Goal: Transaction & Acquisition: Purchase product/service

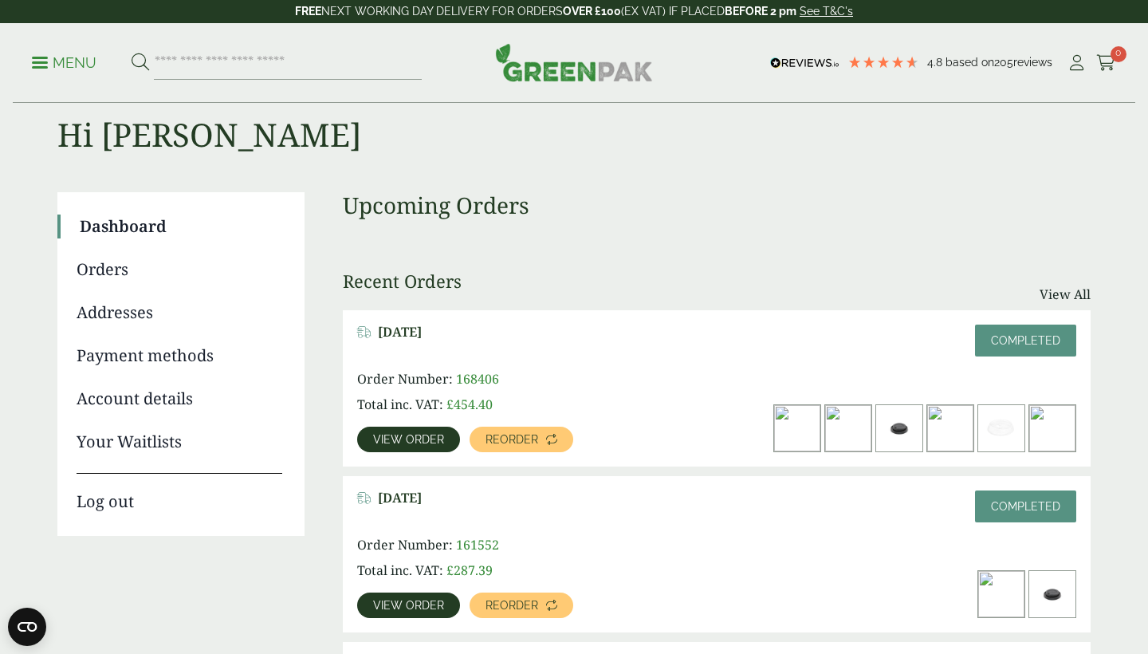
click at [407, 438] on span "View order" at bounding box center [408, 439] width 71 height 11
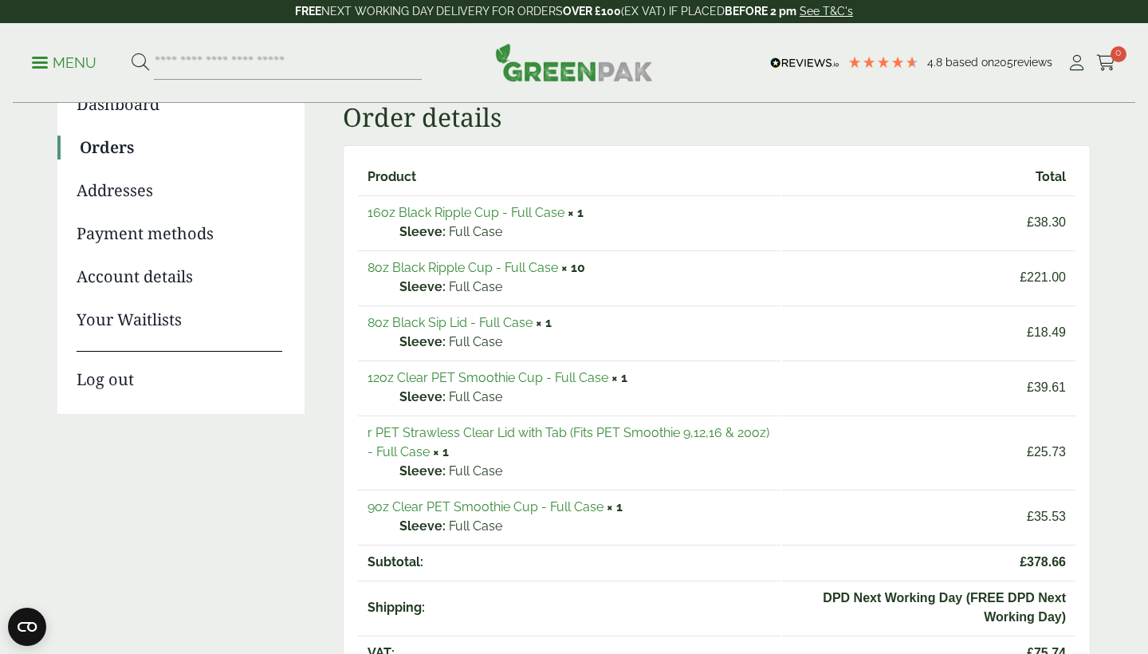
scroll to position [151, 0]
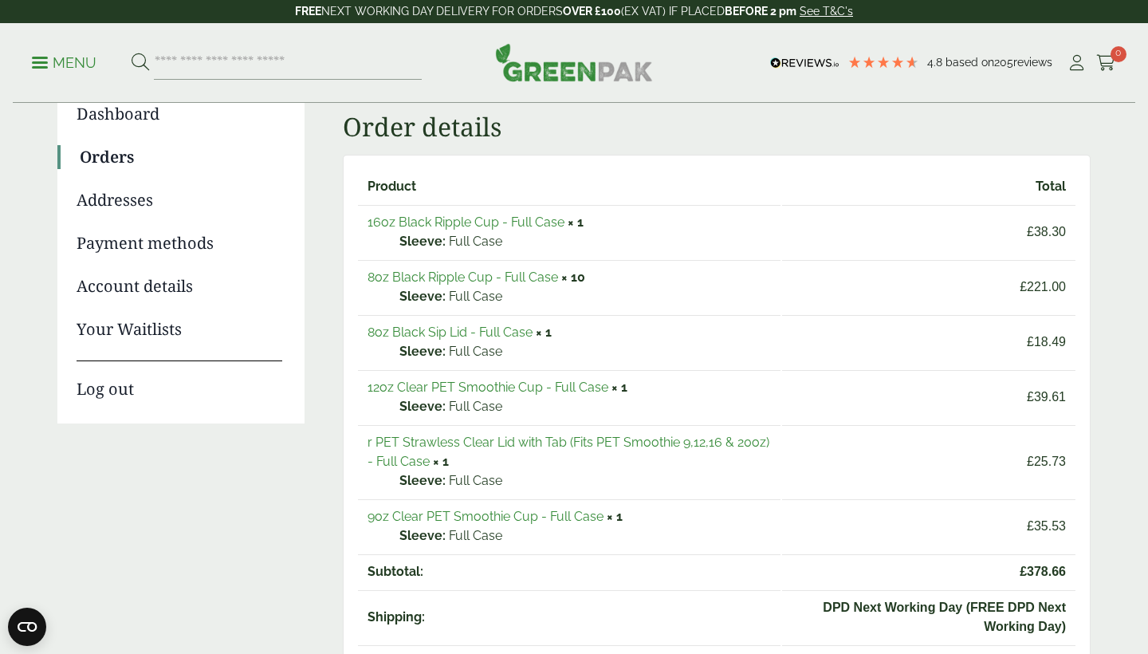
click at [513, 222] on link "16oz Black Ripple Cup - Full Case" at bounding box center [465, 221] width 197 height 15
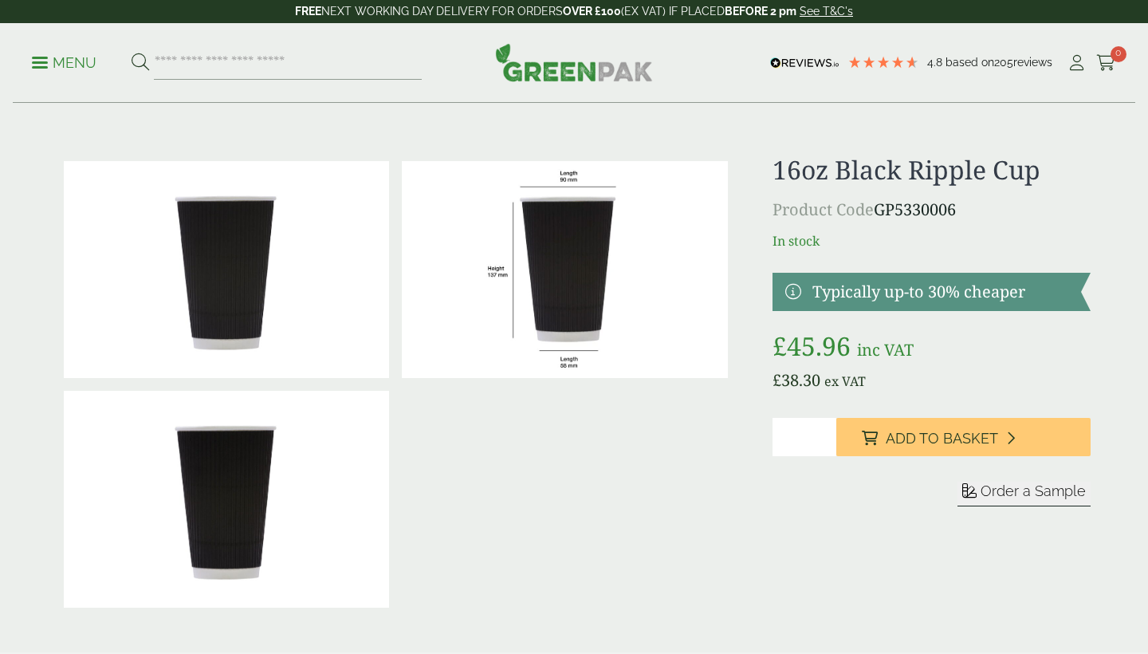
click at [937, 442] on span "Add to Basket" at bounding box center [942, 439] width 112 height 18
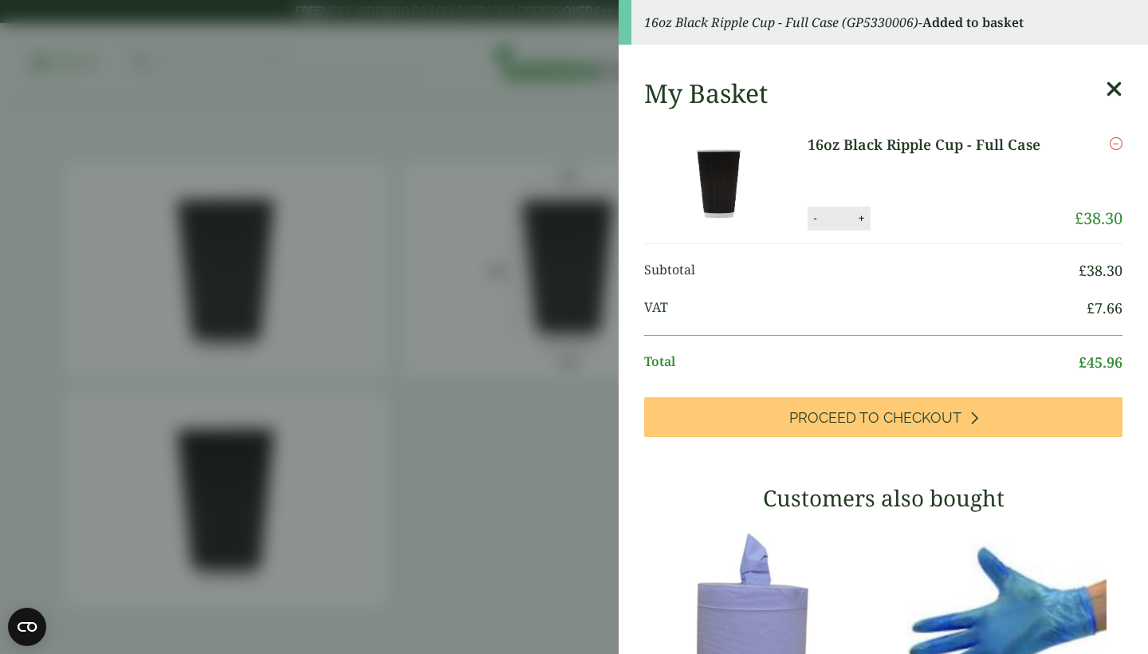
click at [484, 489] on aside "16oz Black Ripple Cup - Full Case (GP5330006) - Added to basket My Basket 16oz …" at bounding box center [574, 327] width 1148 height 654
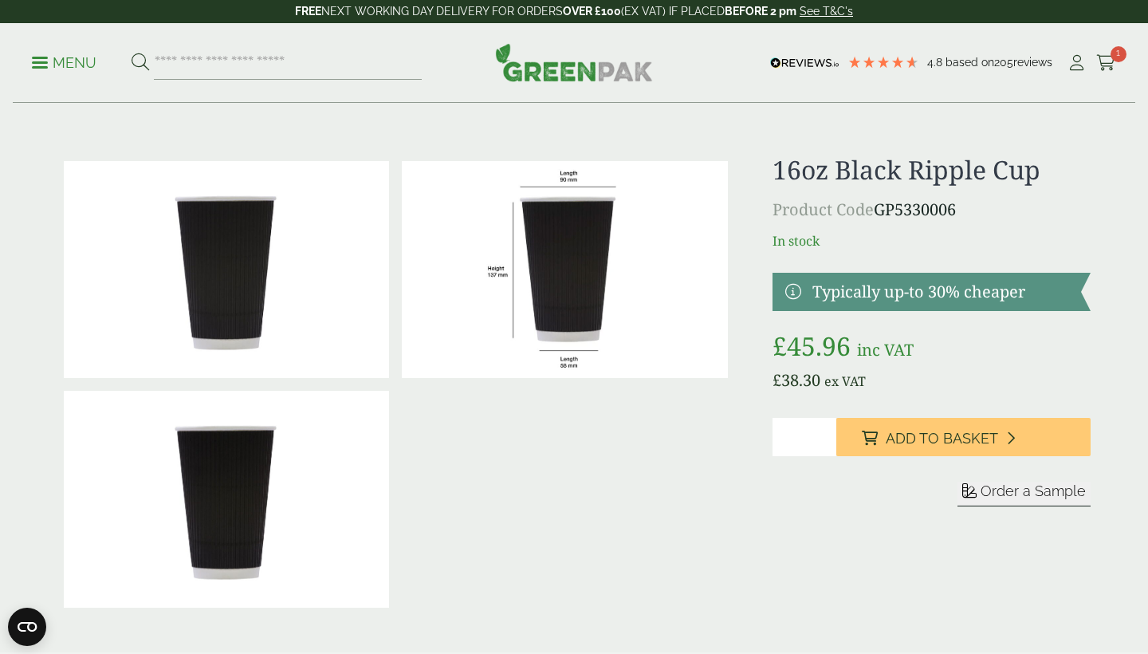
click at [35, 63] on span at bounding box center [40, 62] width 16 height 2
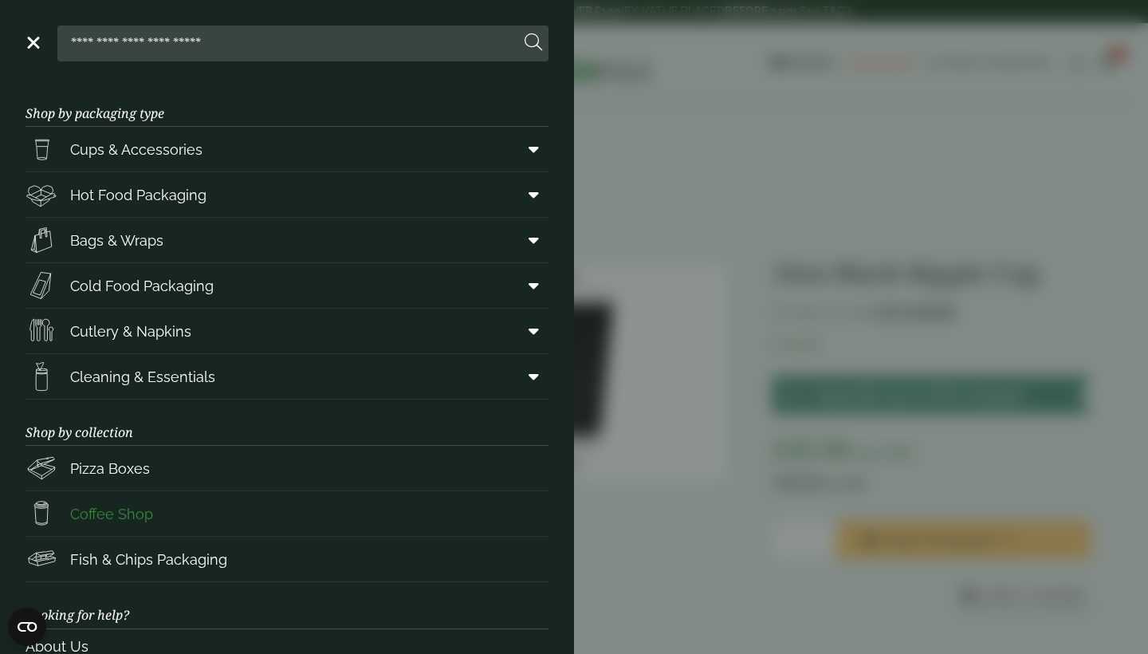
click at [77, 509] on span "Coffee Shop" at bounding box center [111, 514] width 83 height 22
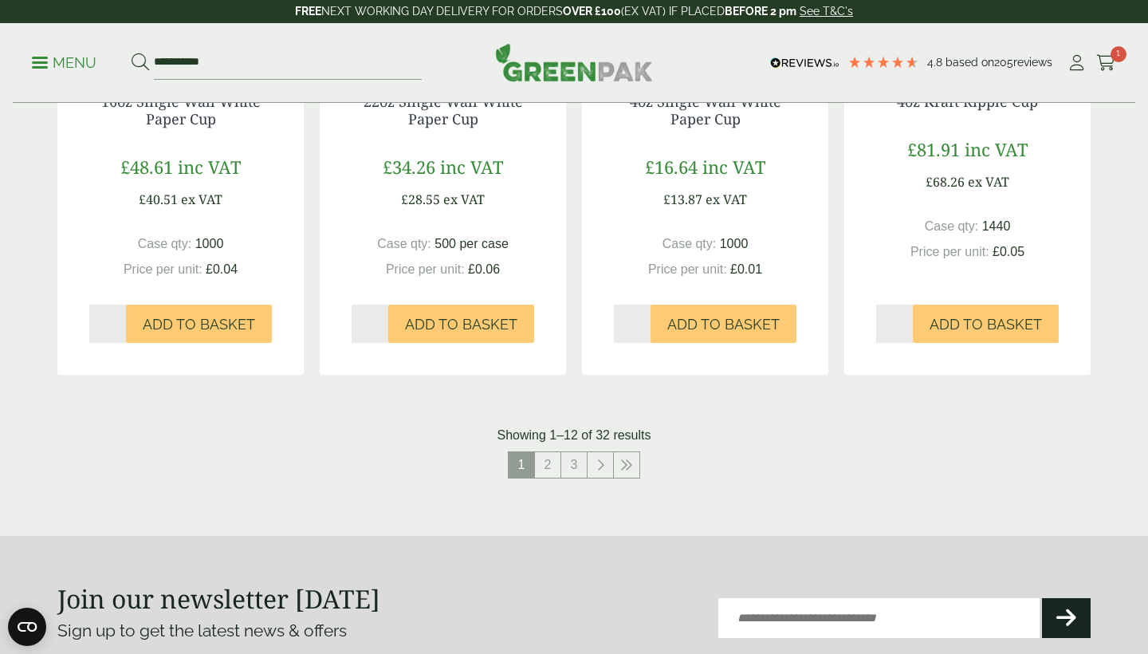
scroll to position [1554, 0]
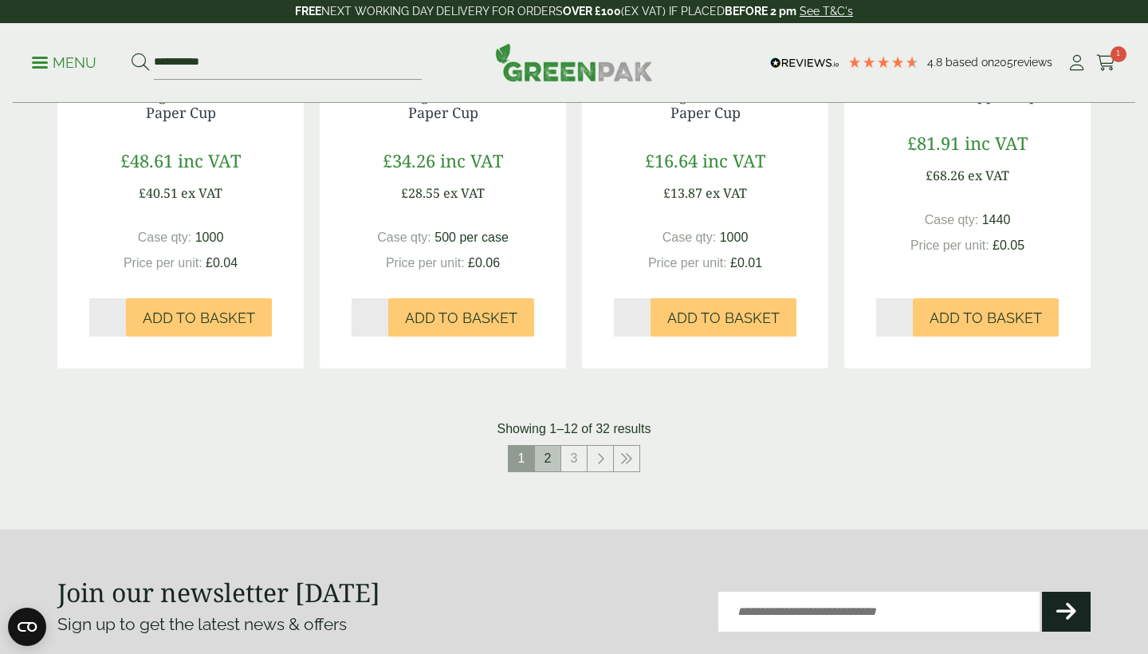
click at [548, 462] on link "2" at bounding box center [548, 459] width 26 height 26
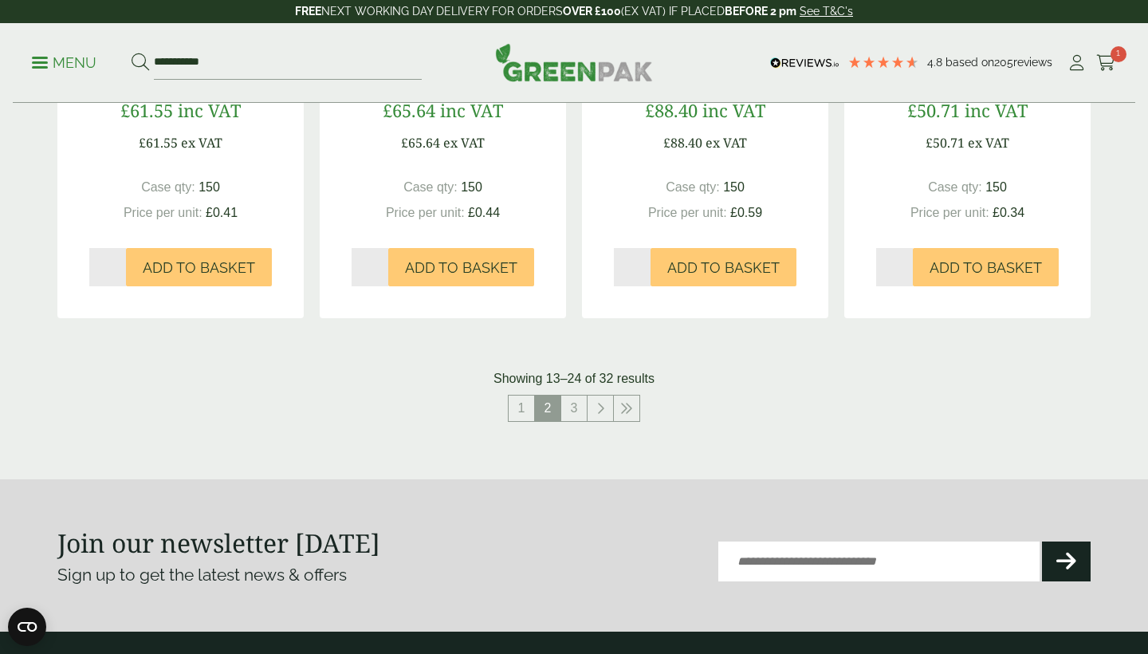
scroll to position [1658, 0]
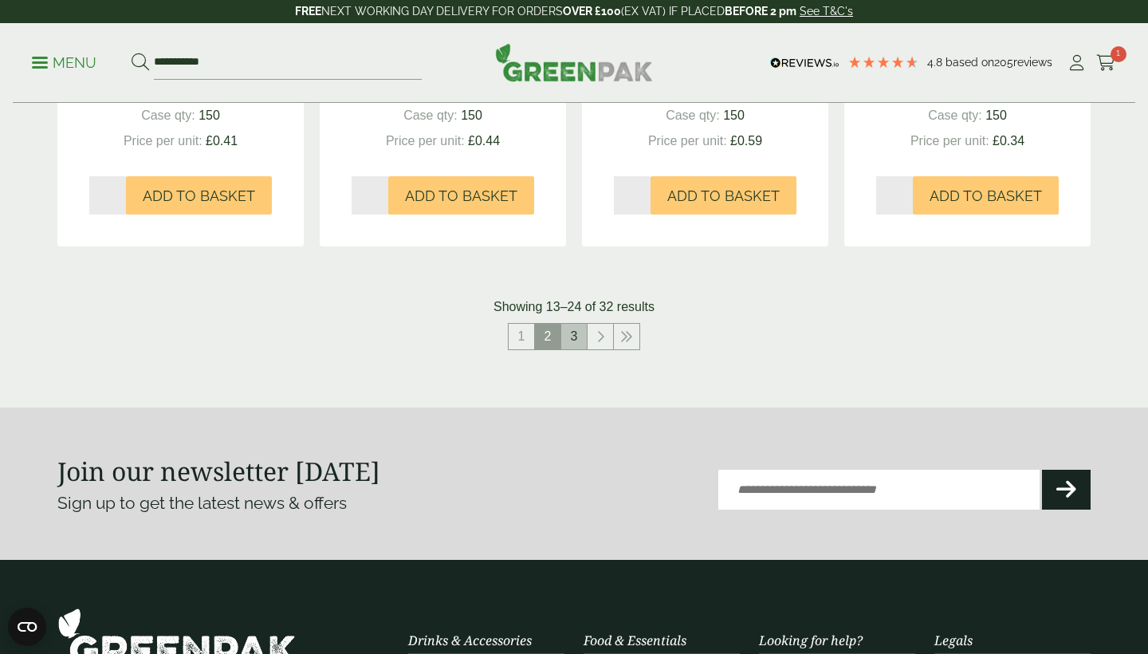
click at [579, 336] on link "3" at bounding box center [574, 337] width 26 height 26
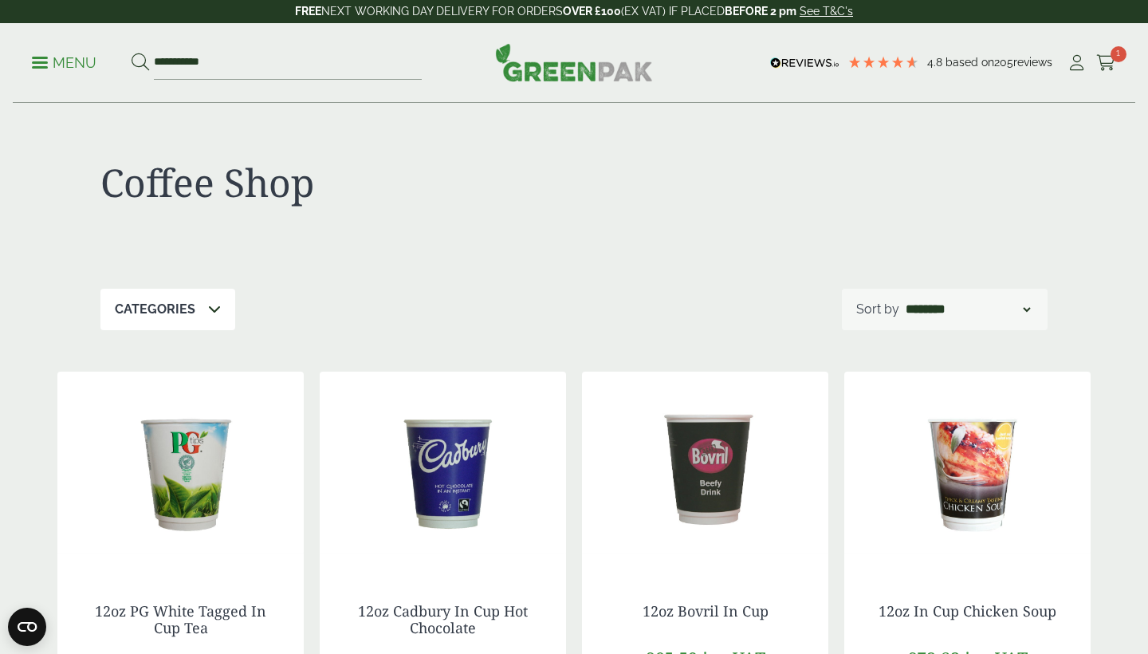
click at [41, 61] on span at bounding box center [40, 62] width 16 height 2
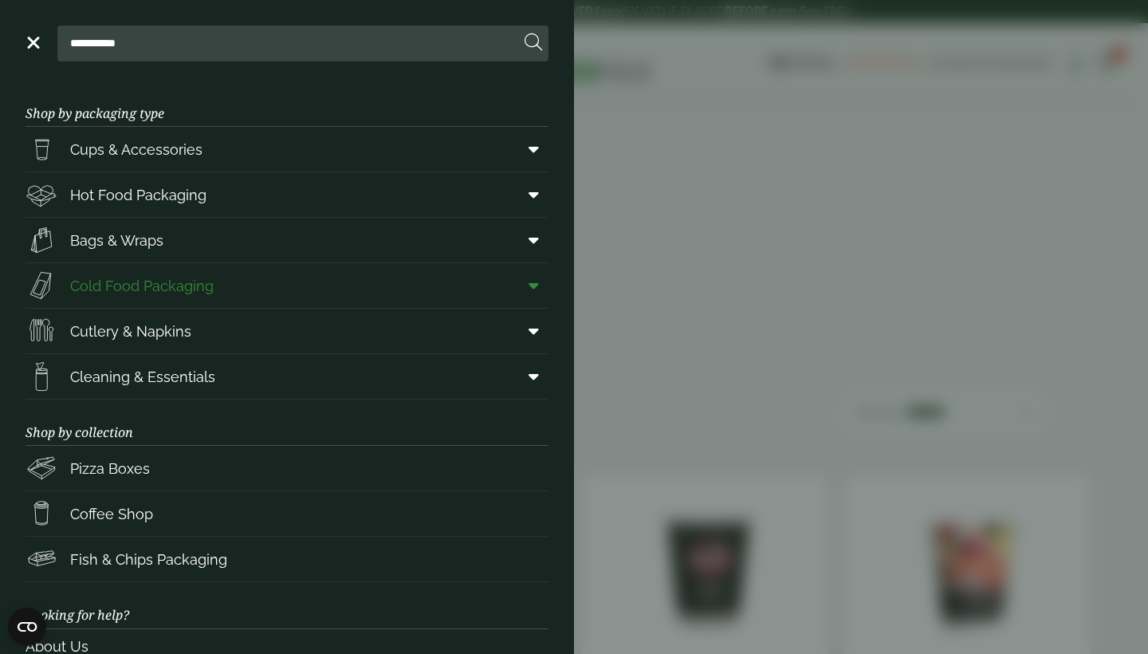
click at [77, 286] on span "Cold Food Packaging" at bounding box center [141, 286] width 143 height 22
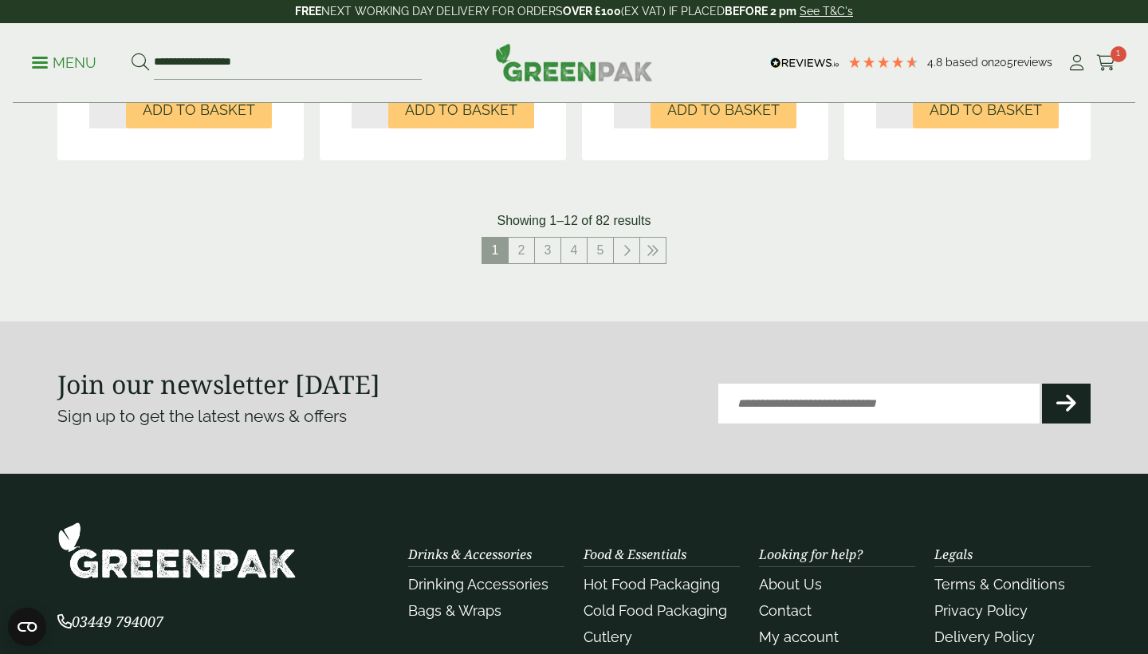
scroll to position [1877, 0]
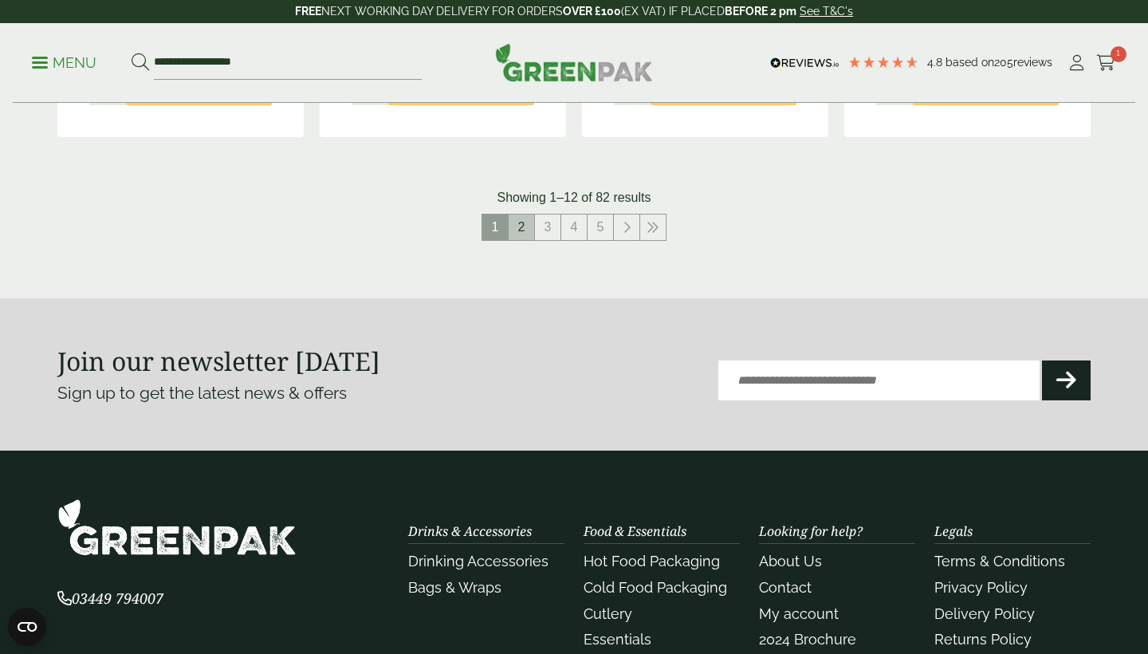
click at [521, 226] on link "2" at bounding box center [522, 227] width 26 height 26
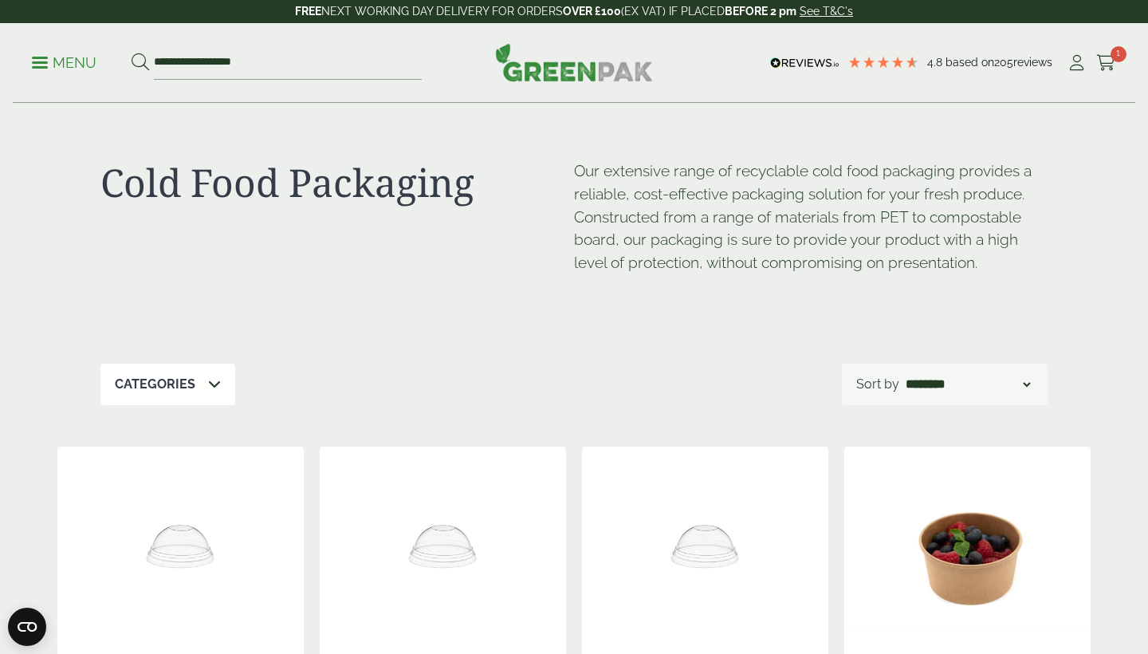
click at [201, 387] on div "Categories" at bounding box center [167, 384] width 135 height 41
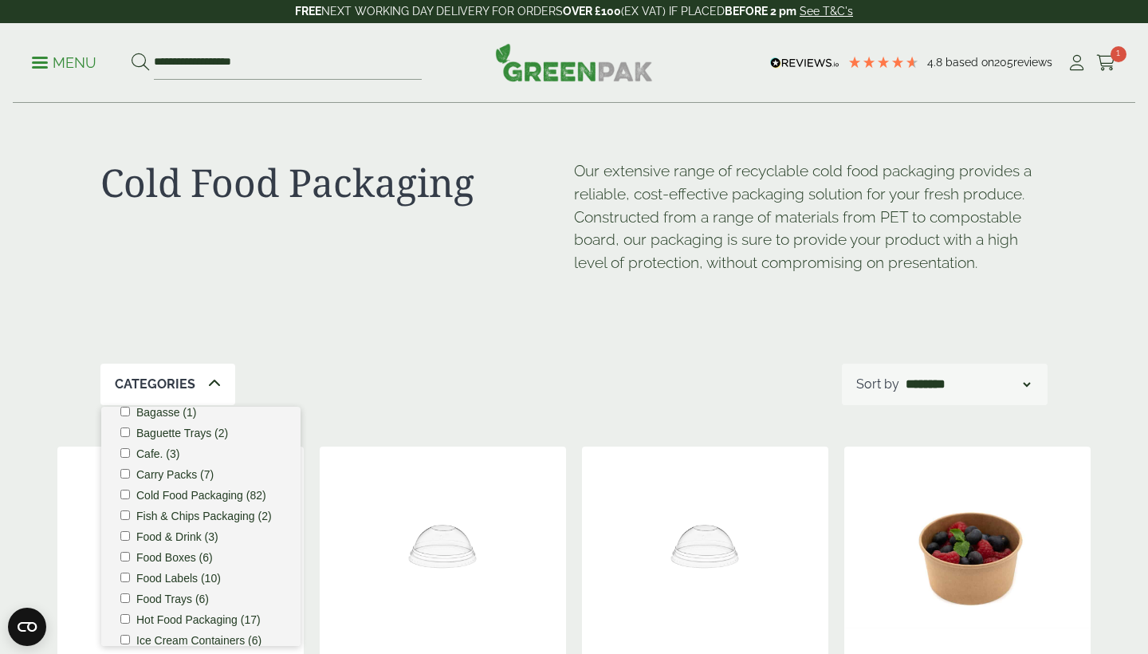
scroll to position [22, 0]
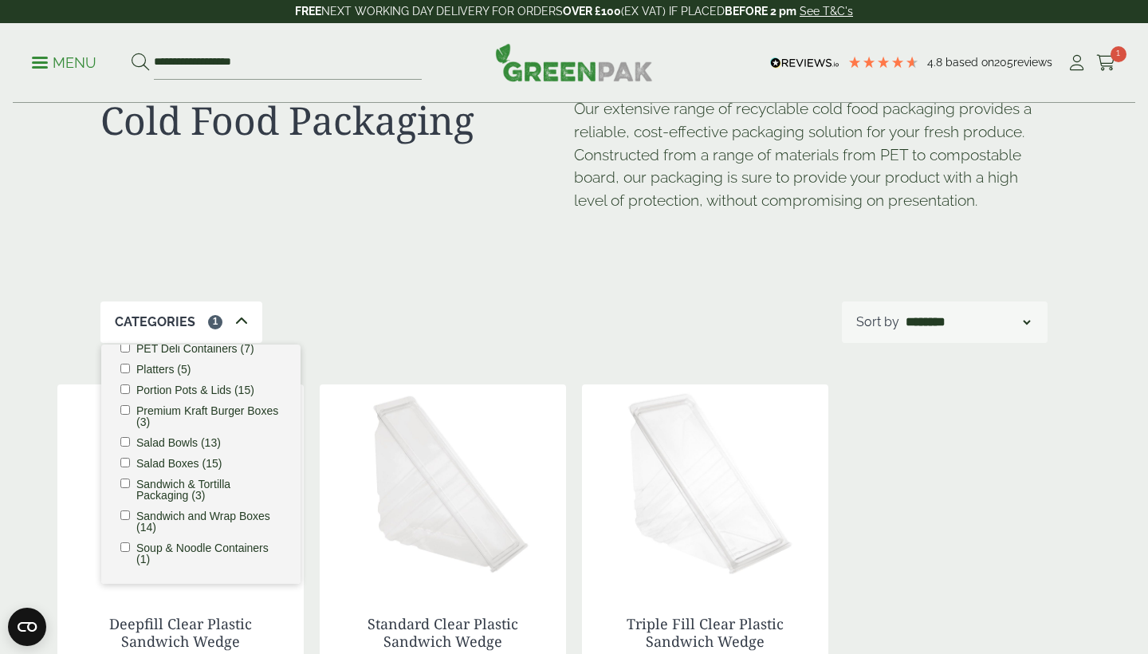
scroll to position [67, 0]
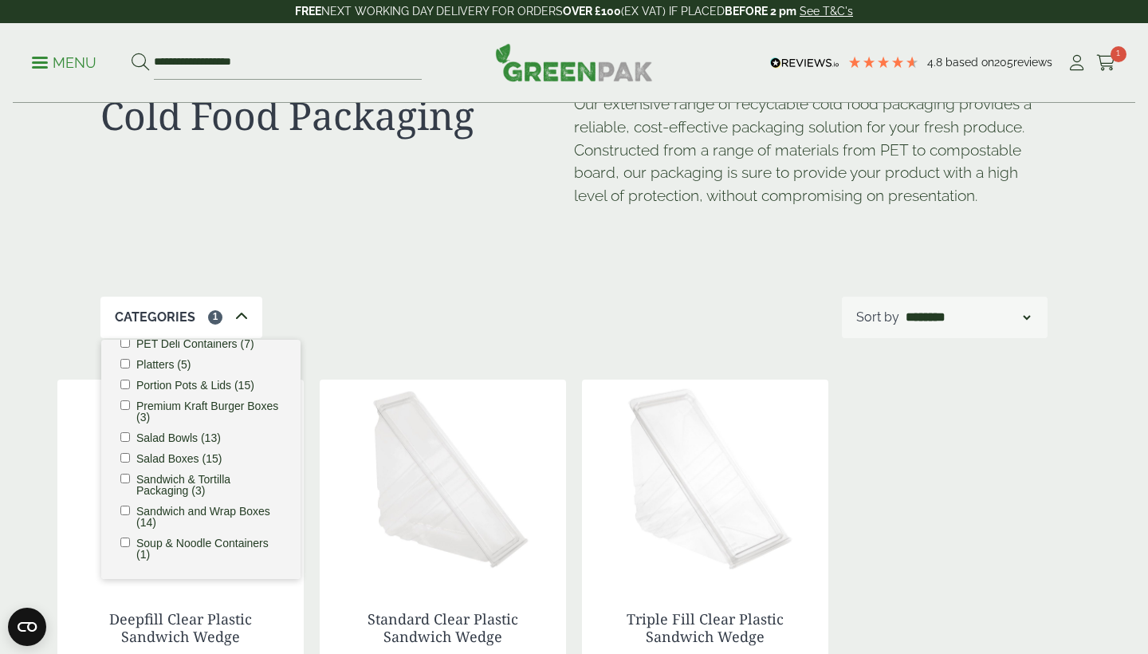
click at [348, 301] on div "Categories 1 Bagasse (1) Baguette Trays (2) Cafe. (3) Carry Packs (7) Cold Food…" at bounding box center [573, 317] width 947 height 41
click at [38, 57] on link "Menu" at bounding box center [64, 61] width 65 height 16
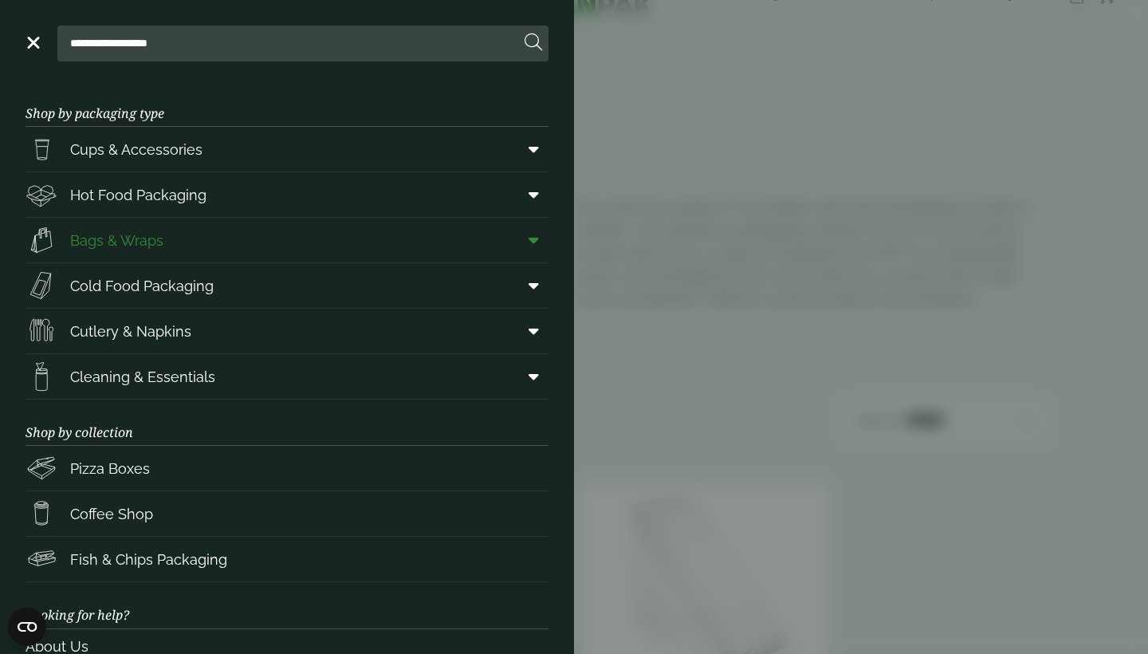
click at [82, 240] on span "Bags & Wraps" at bounding box center [116, 241] width 93 height 22
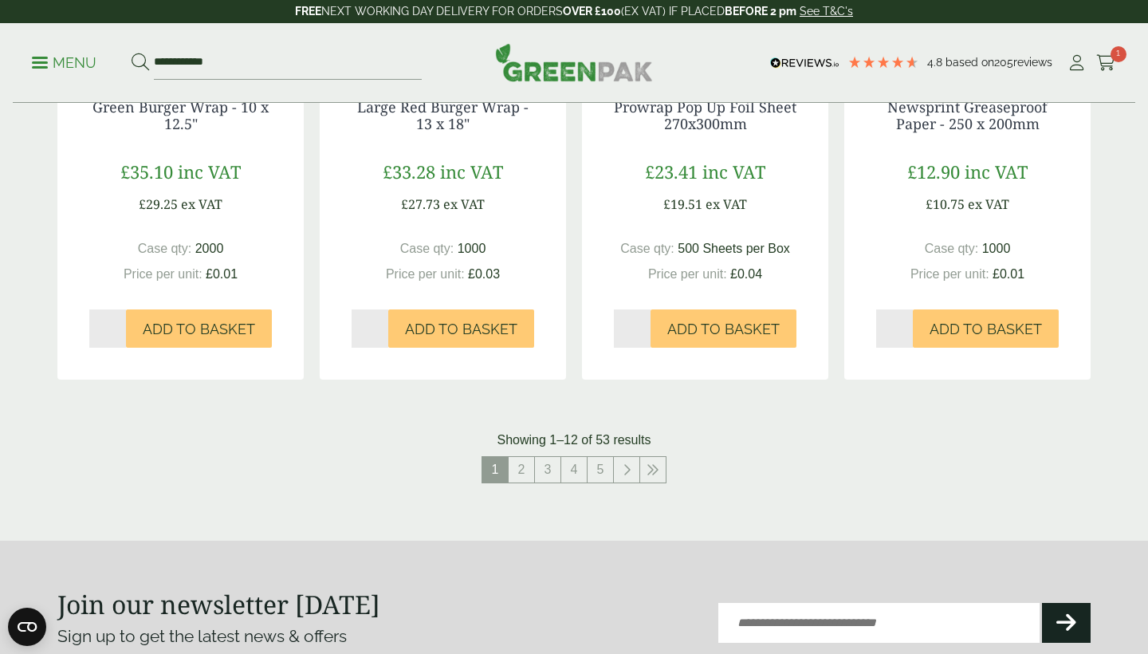
scroll to position [1611, 0]
click at [524, 468] on link "2" at bounding box center [522, 471] width 26 height 26
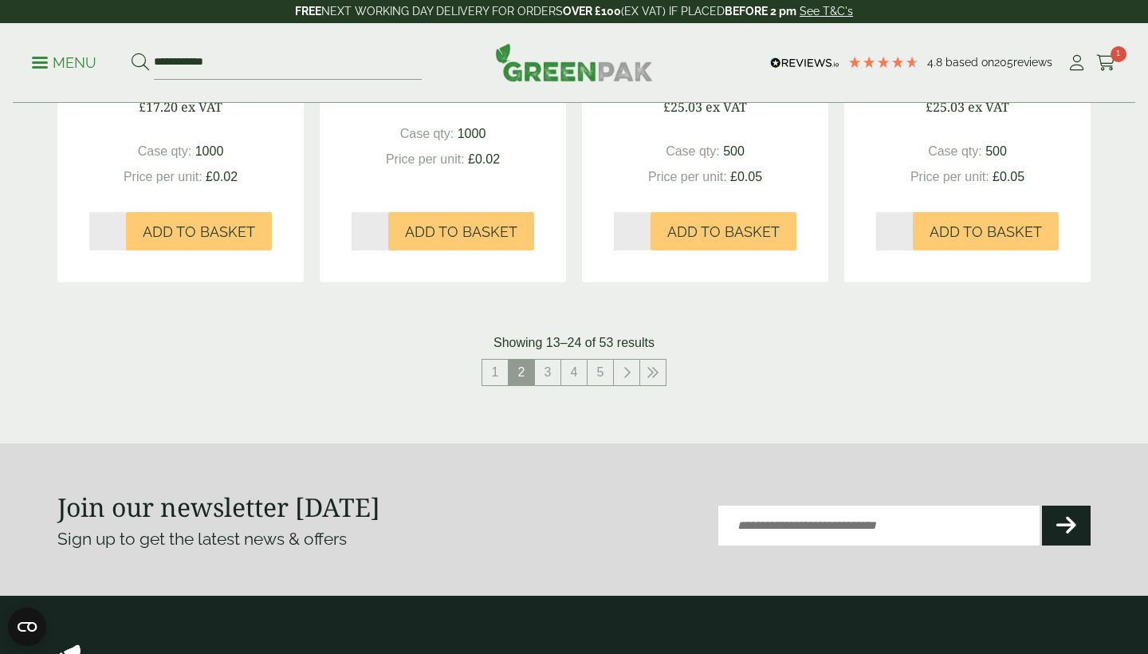
scroll to position [1751, 0]
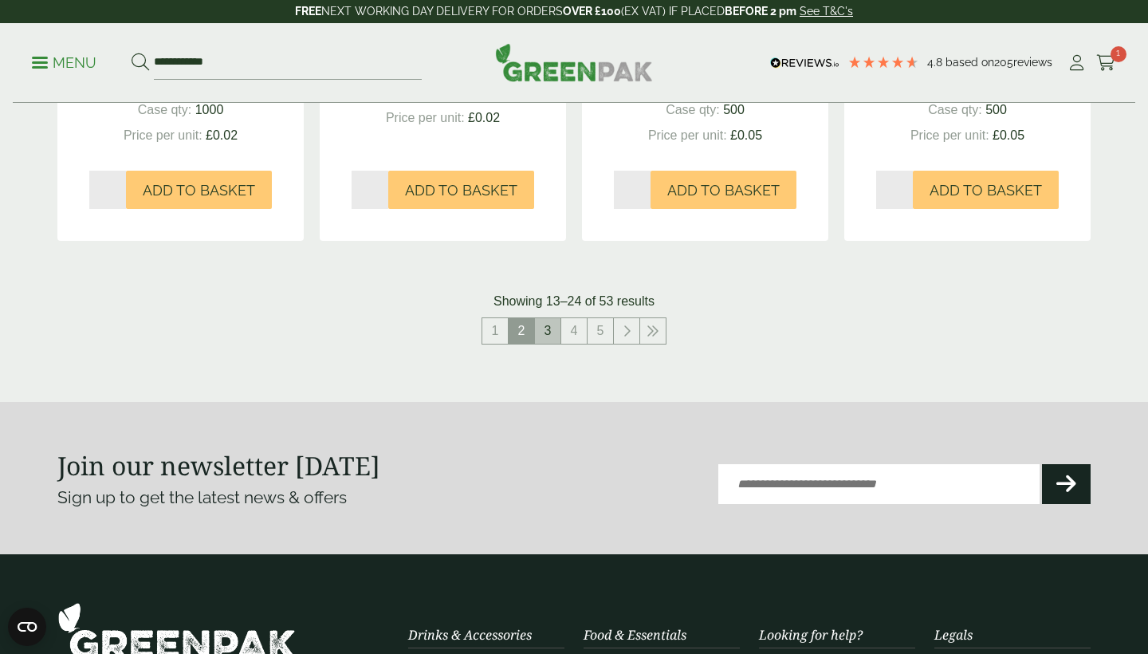
click at [549, 328] on link "3" at bounding box center [548, 331] width 26 height 26
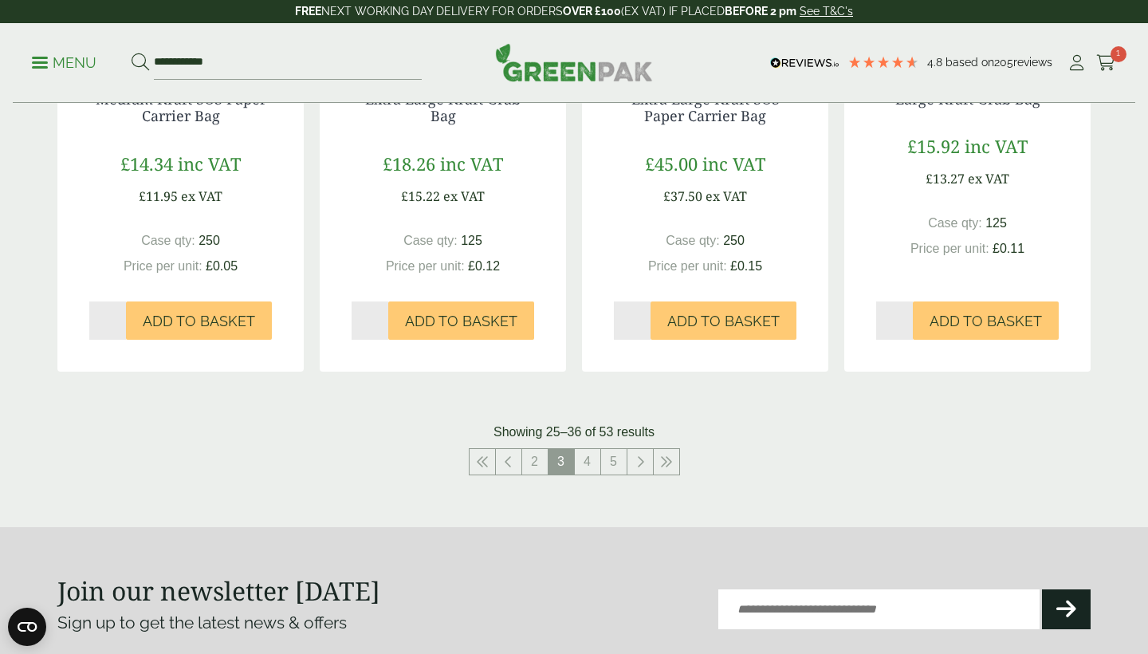
scroll to position [1642, 0]
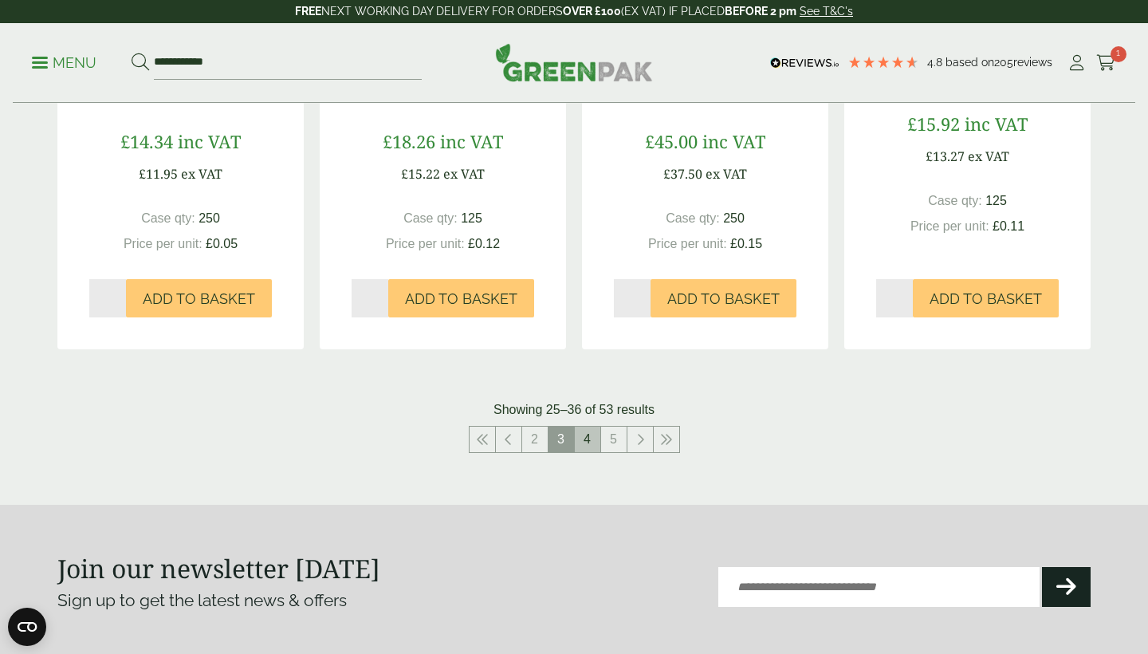
click at [591, 436] on link "4" at bounding box center [588, 439] width 26 height 26
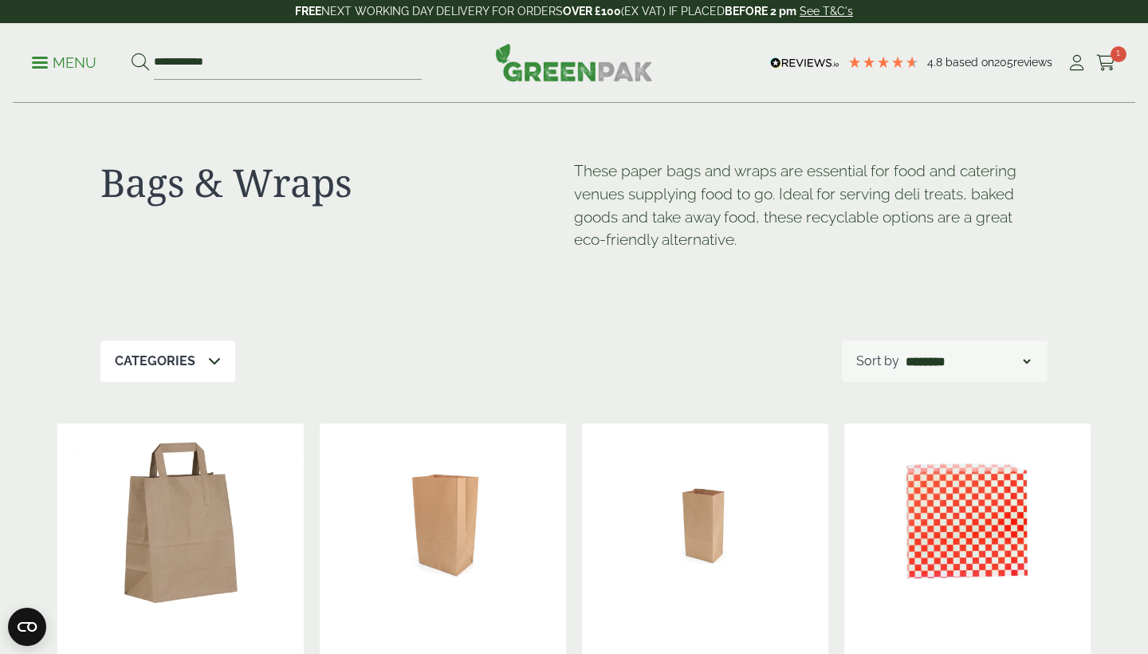
click at [167, 367] on p "Categories" at bounding box center [155, 361] width 81 height 19
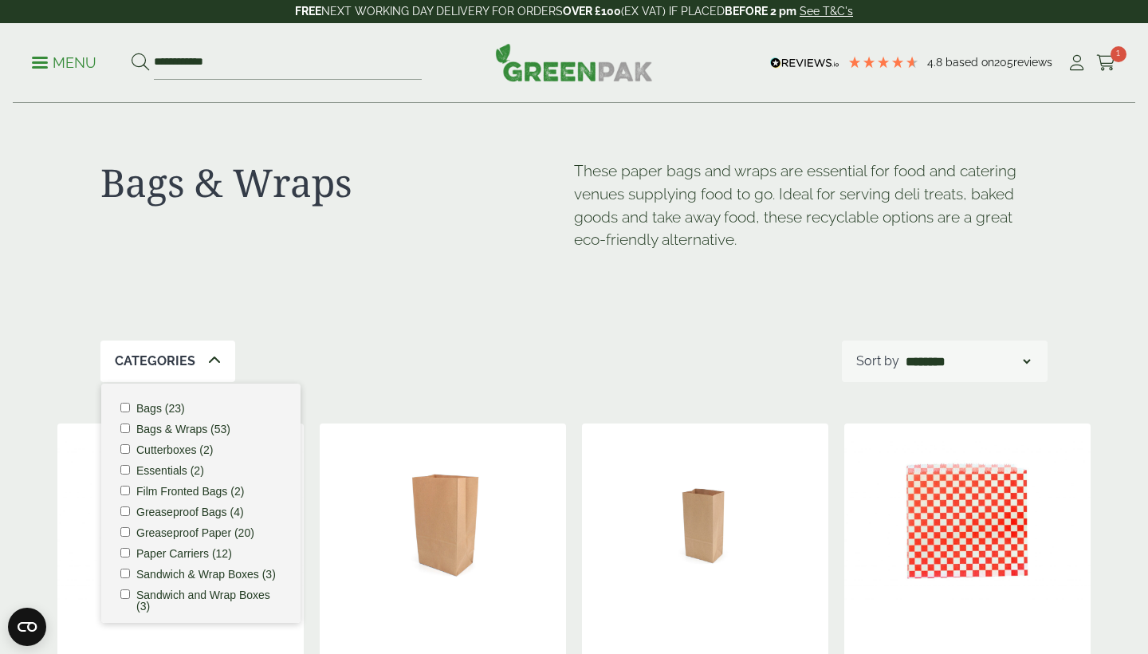
click at [130, 512] on li "Greaseproof Bags (4)" at bounding box center [200, 511] width 161 height 11
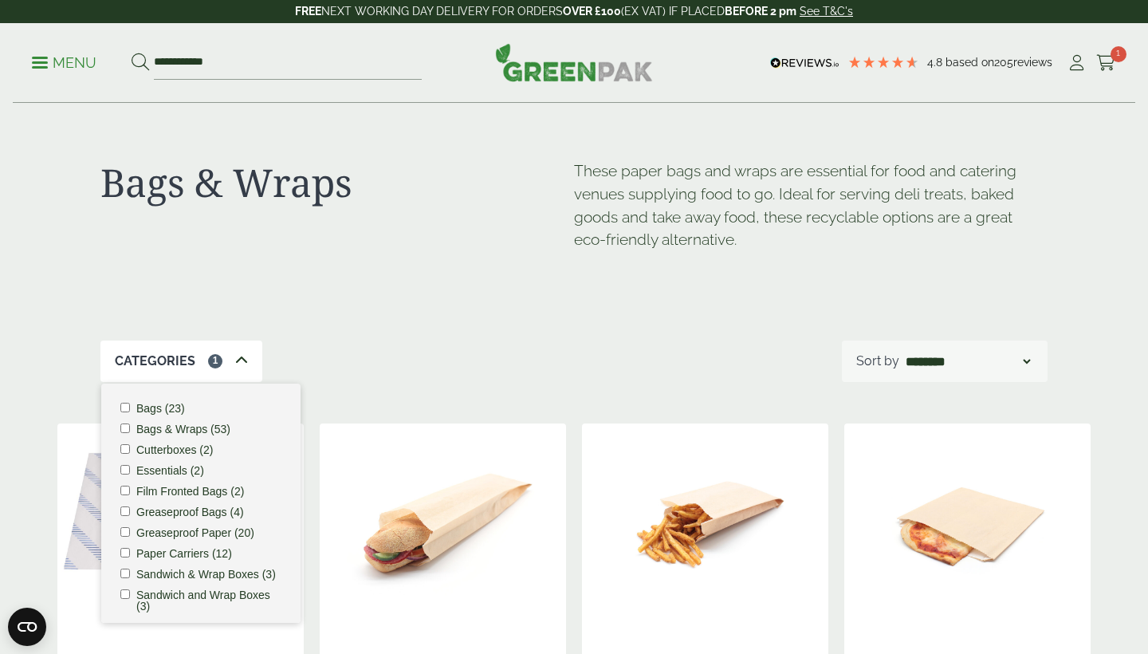
click at [132, 485] on li "Film Fronted Bags (2)" at bounding box center [200, 490] width 161 height 11
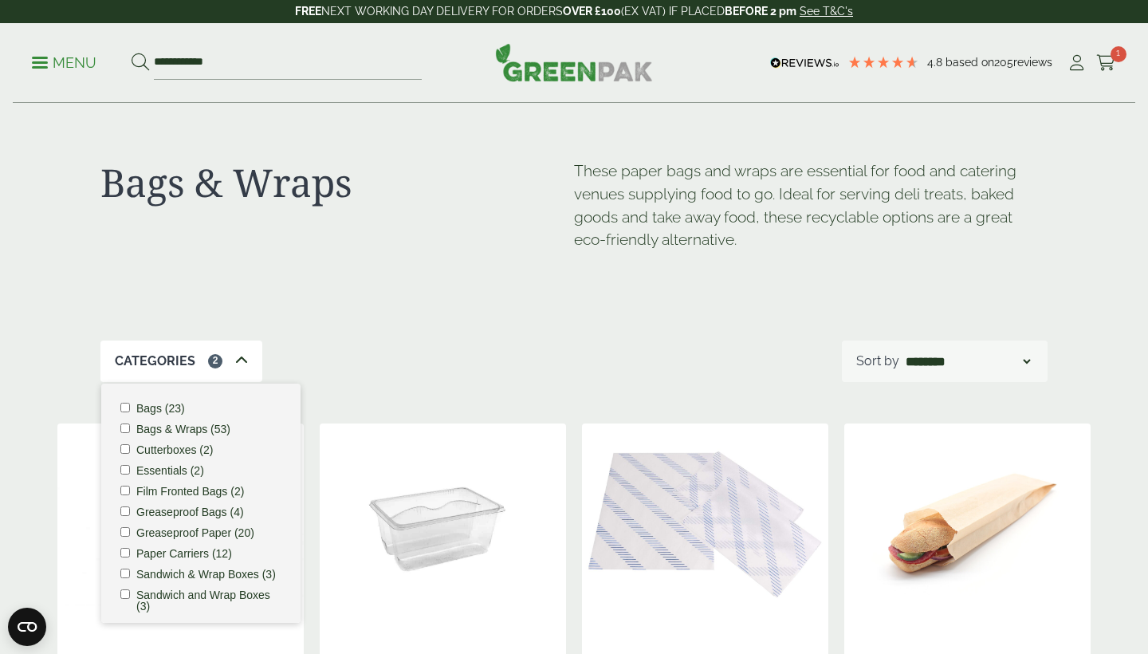
click at [334, 360] on div "Categories 2 Bags (23) Bags & Wraps (53) Cutterboxes (2) Essentials (2) Film Fr…" at bounding box center [573, 360] width 947 height 41
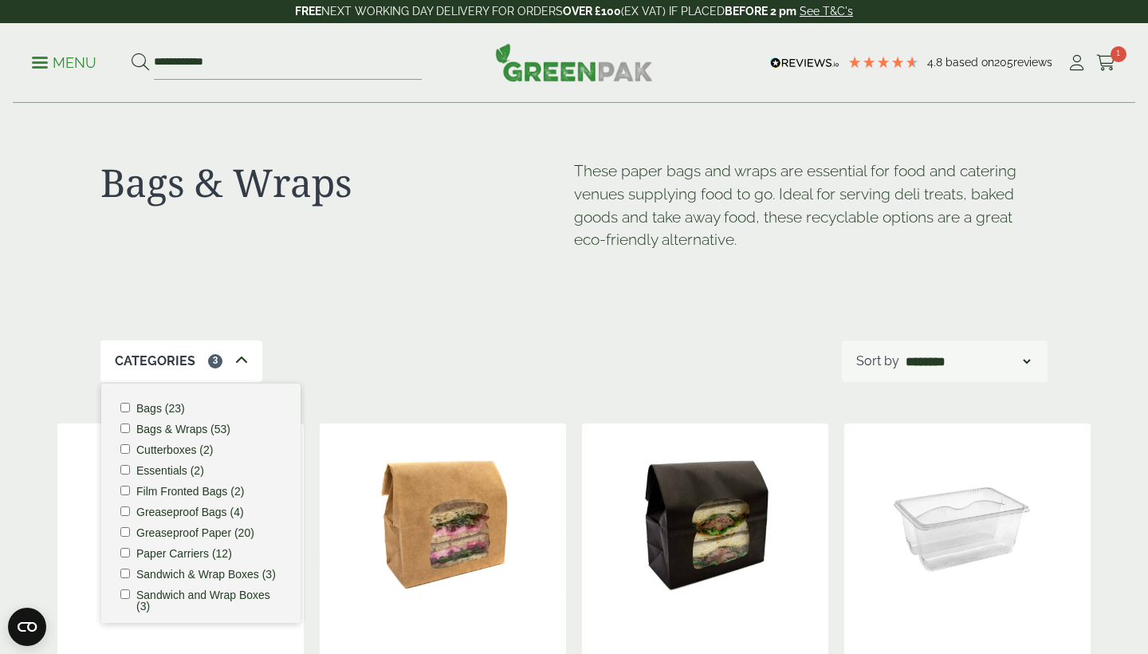
select select "*********"
click at [464, 332] on div "Bags & Wraps These paper bags and wraps are essential for food and catering ven…" at bounding box center [573, 222] width 947 height 237
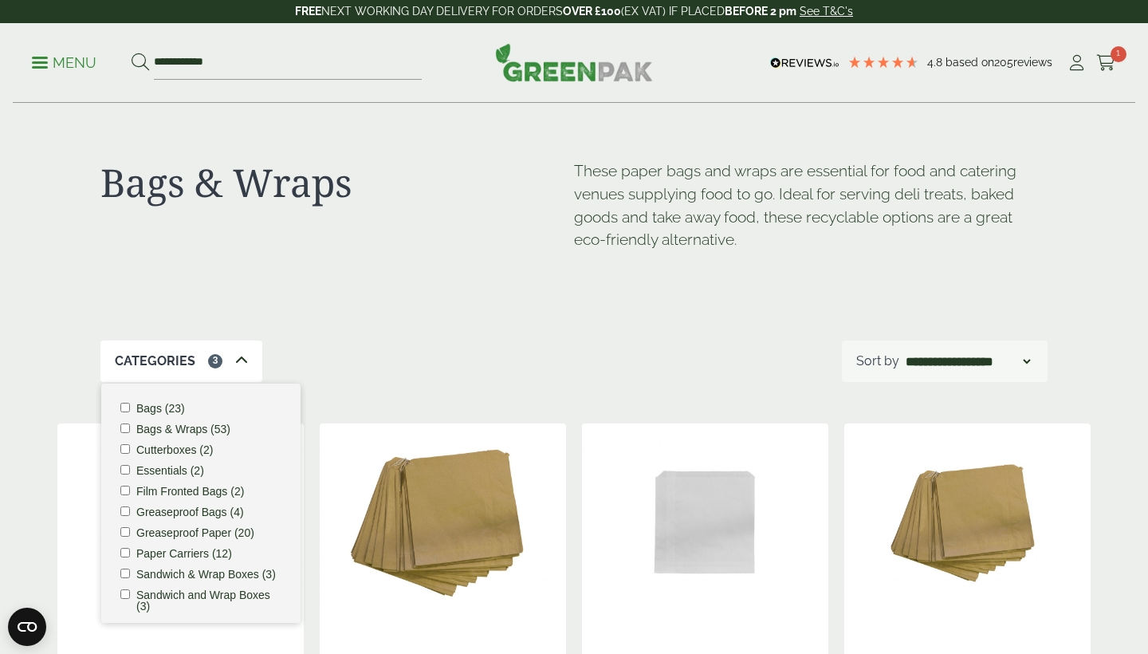
click at [242, 354] on icon at bounding box center [241, 360] width 13 height 13
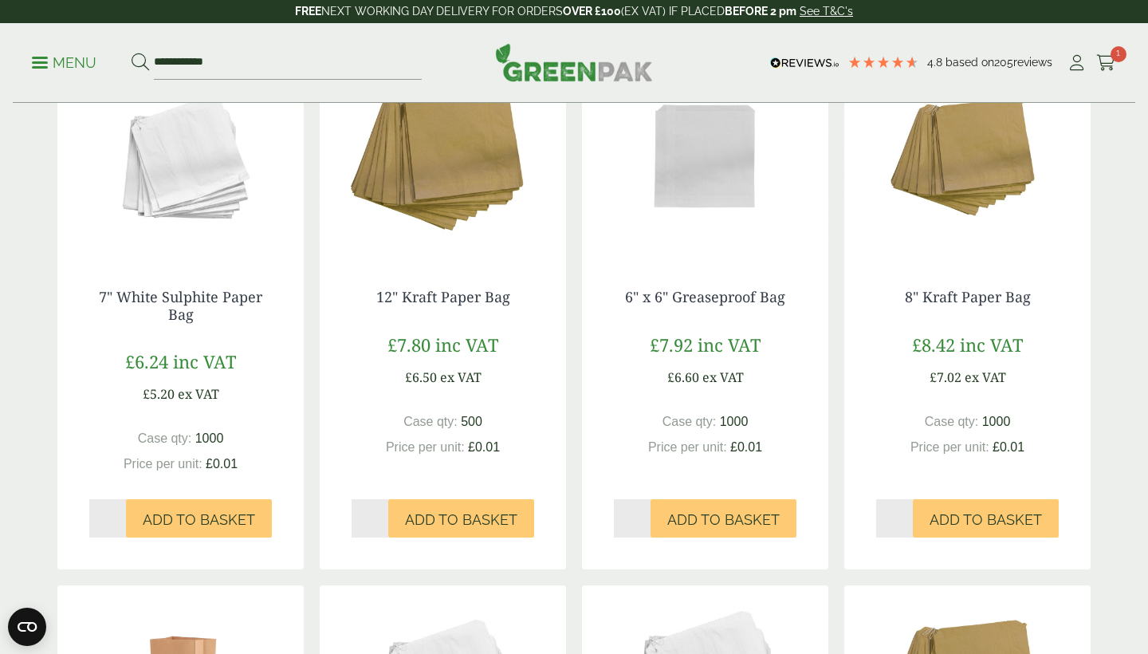
scroll to position [338, 0]
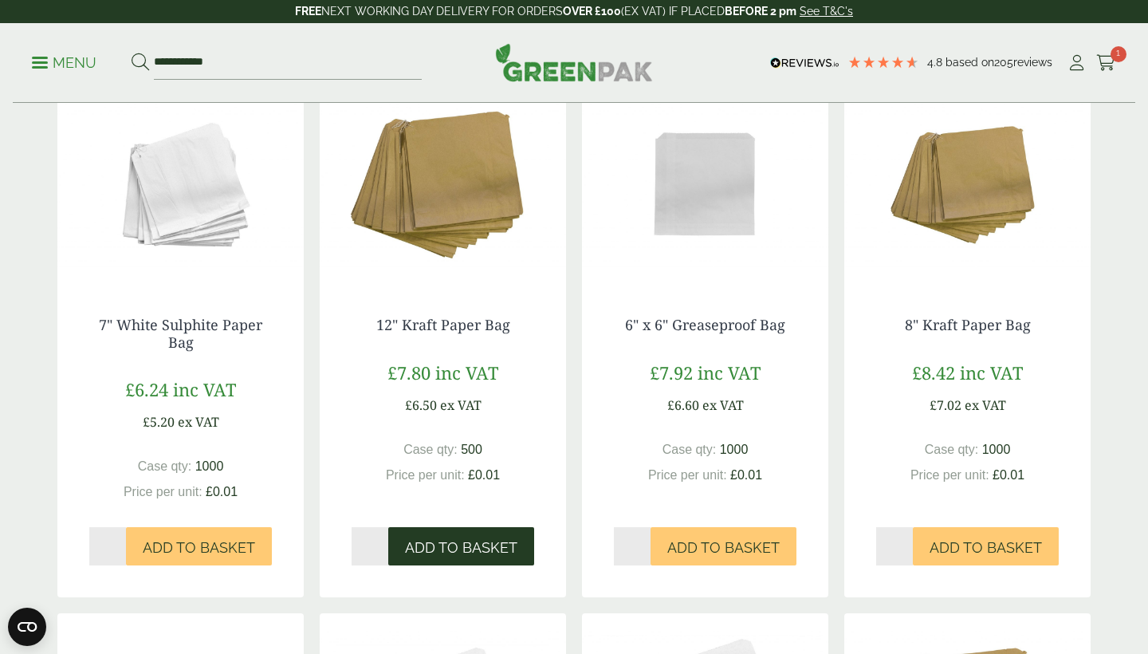
click at [438, 547] on span "Add to Basket" at bounding box center [461, 548] width 112 height 18
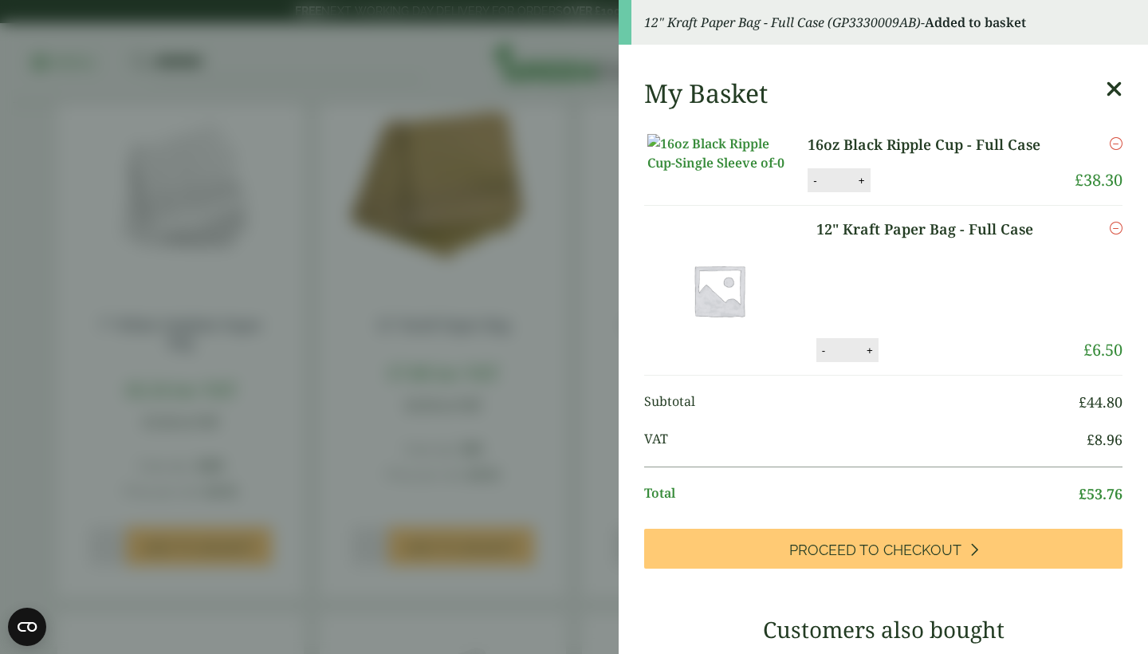
click at [568, 498] on aside "12" Kraft Paper Bag - Full Case (GP3330009AB) - Added to basket My Basket 16oz …" at bounding box center [574, 327] width 1148 height 654
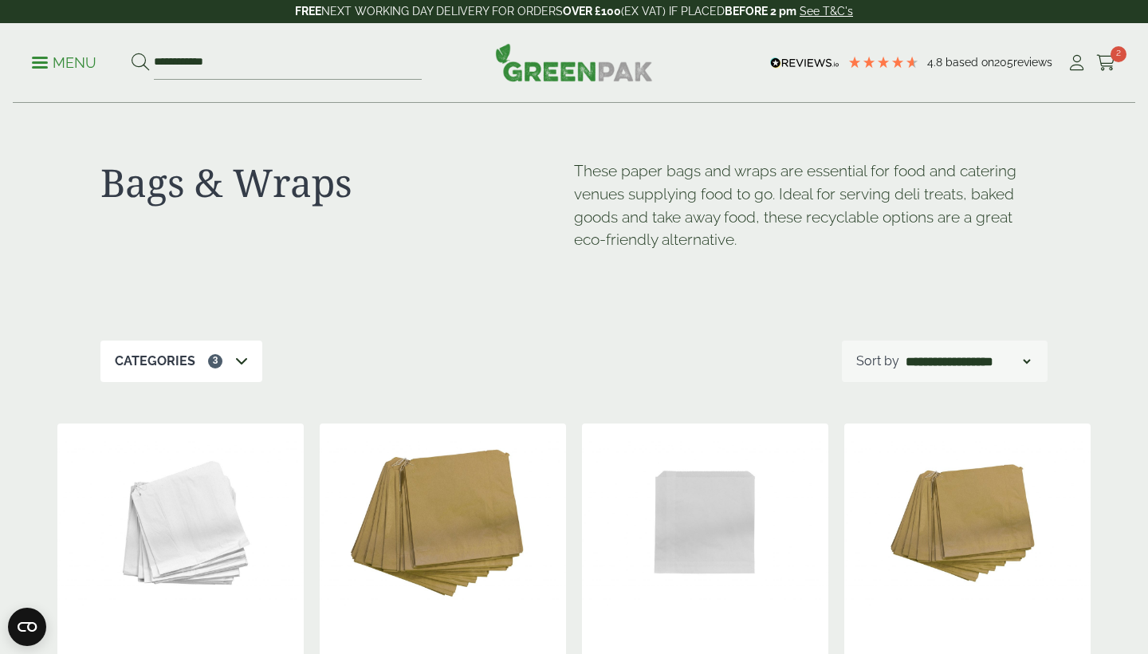
scroll to position [0, 0]
click at [1077, 65] on icon at bounding box center [1077, 63] width 20 height 16
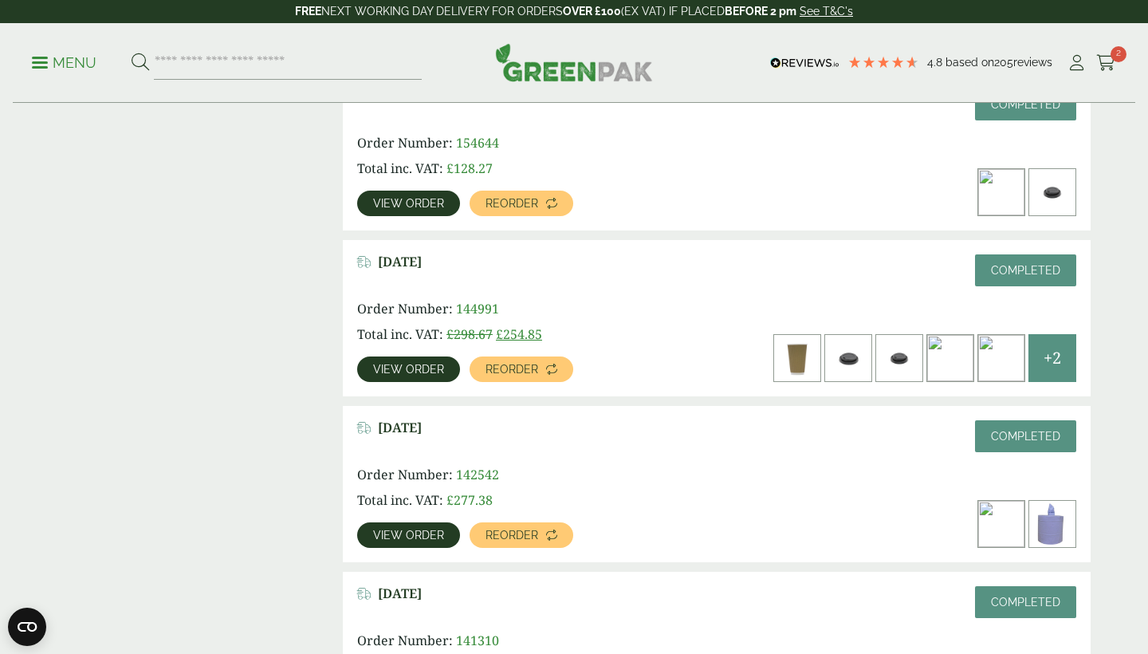
scroll to position [775, 0]
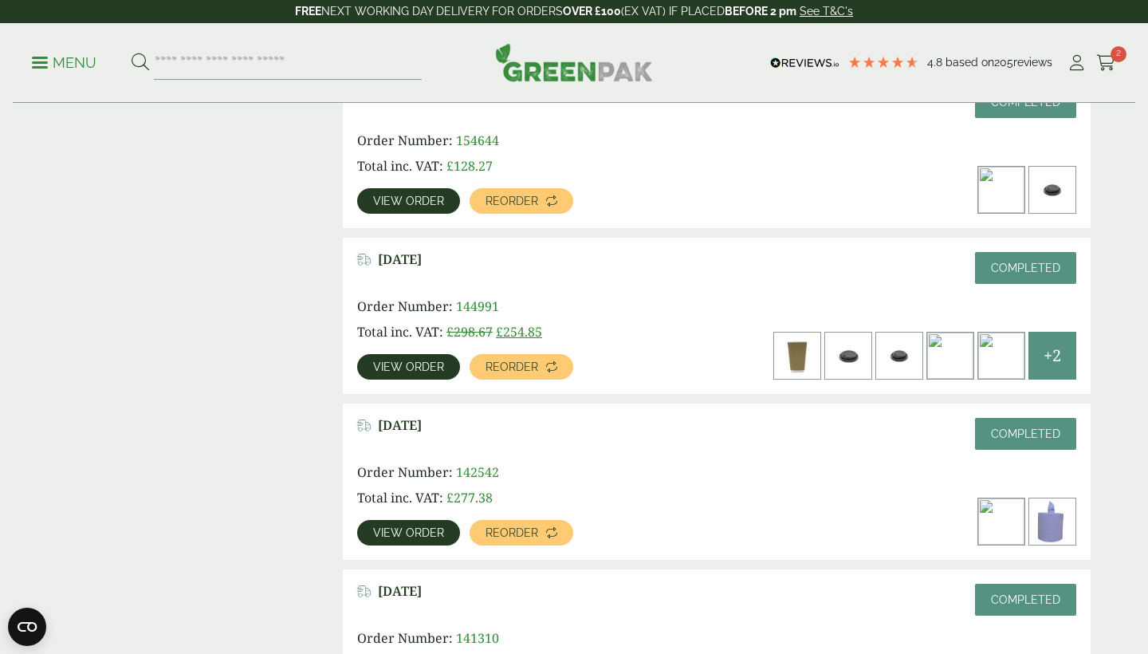
click at [403, 367] on span "View order" at bounding box center [408, 366] width 71 height 11
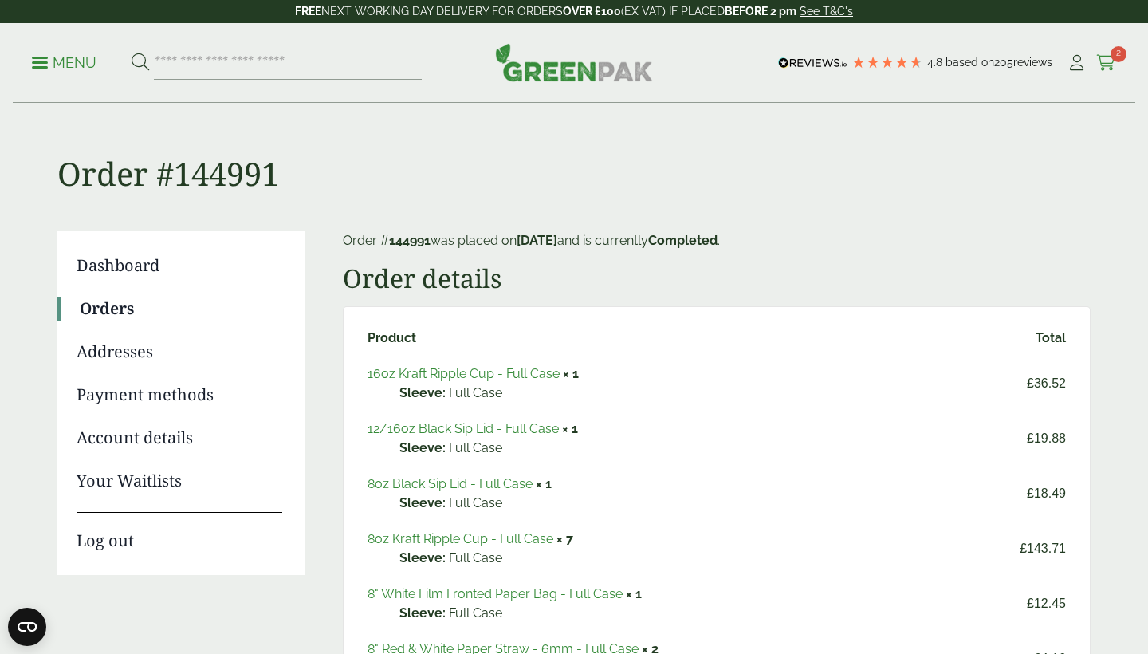
click at [1107, 61] on icon at bounding box center [1106, 63] width 20 height 16
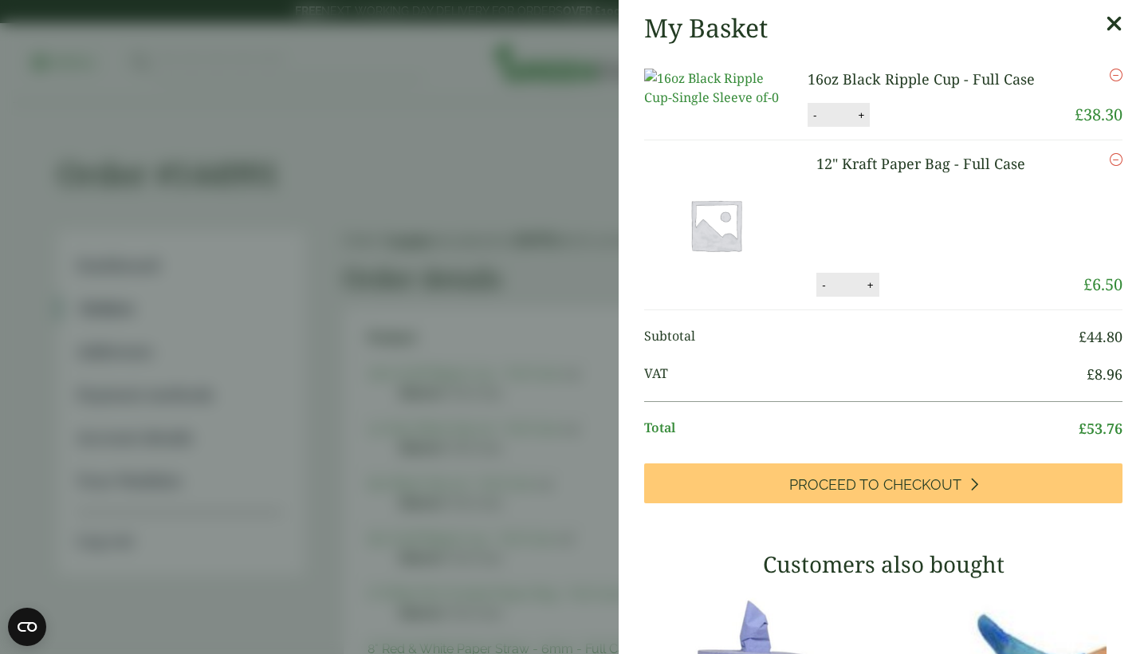
click at [462, 142] on aside "My Basket 16oz Black Ripple Cup - Full Case 16oz Black Ripple Cup - Full Case q…" at bounding box center [574, 327] width 1148 height 654
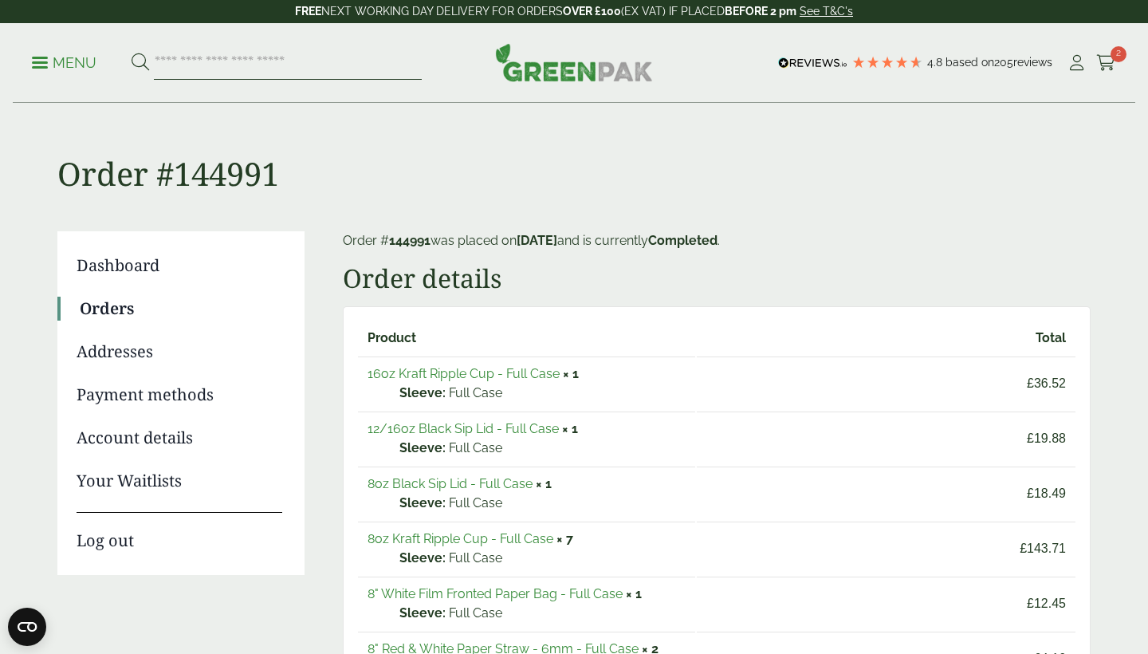
click at [182, 70] on input "search" at bounding box center [288, 62] width 268 height 33
type input "********"
click at [140, 62] on button at bounding box center [141, 63] width 18 height 21
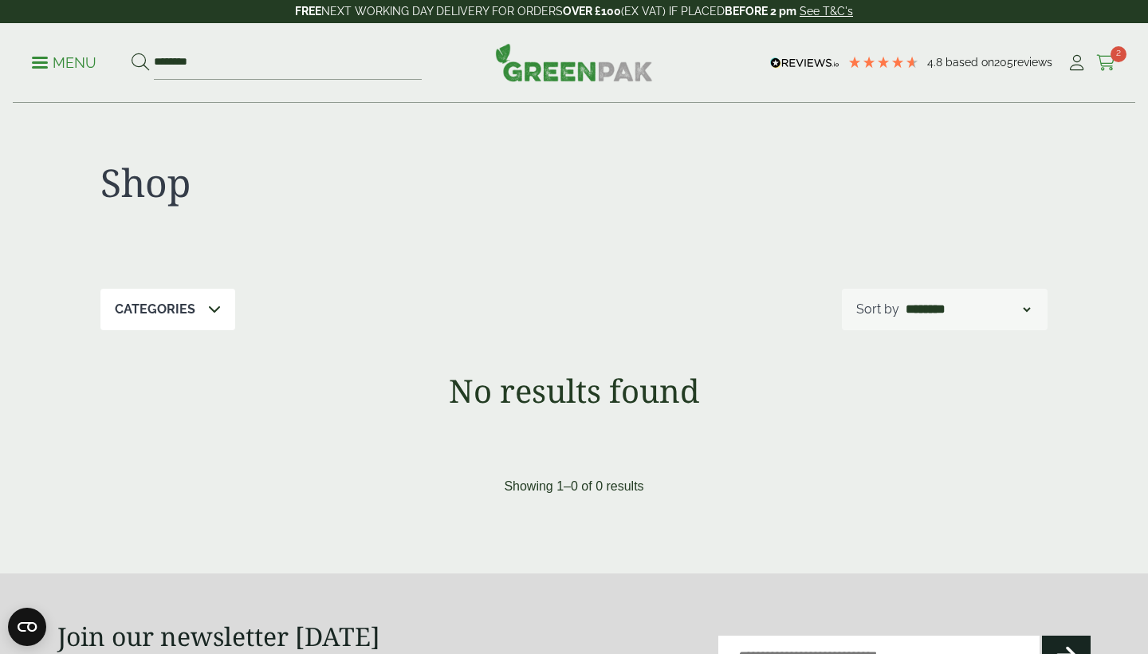
click at [1112, 59] on span "2" at bounding box center [1118, 54] width 16 height 16
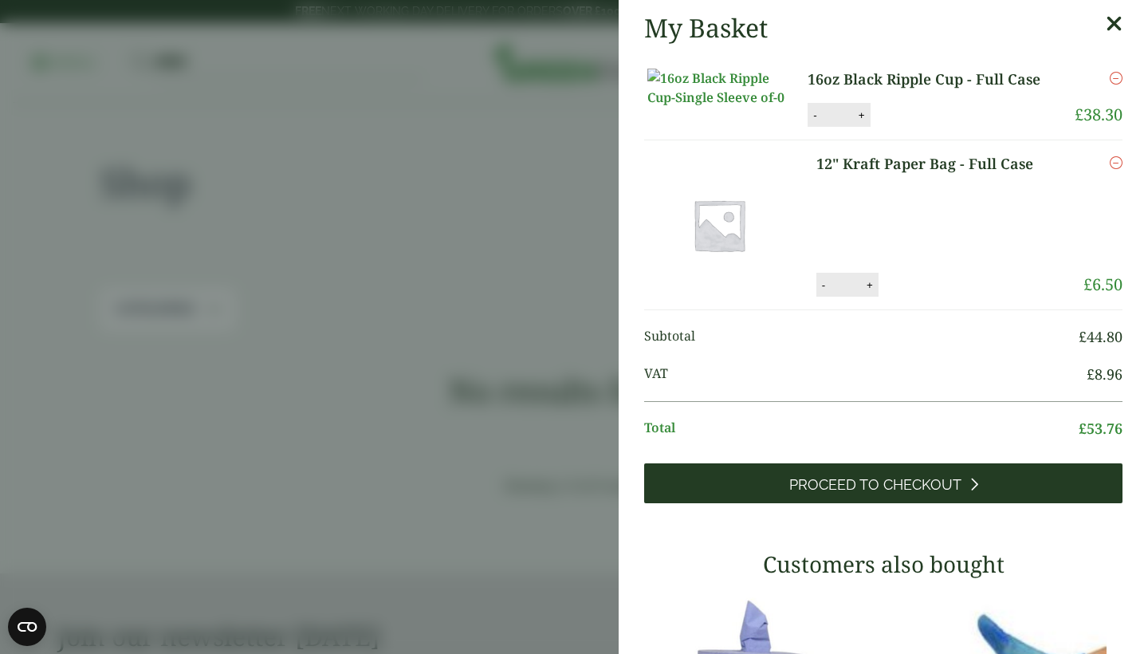
click at [750, 503] on link "Proceed to Checkout" at bounding box center [883, 483] width 478 height 40
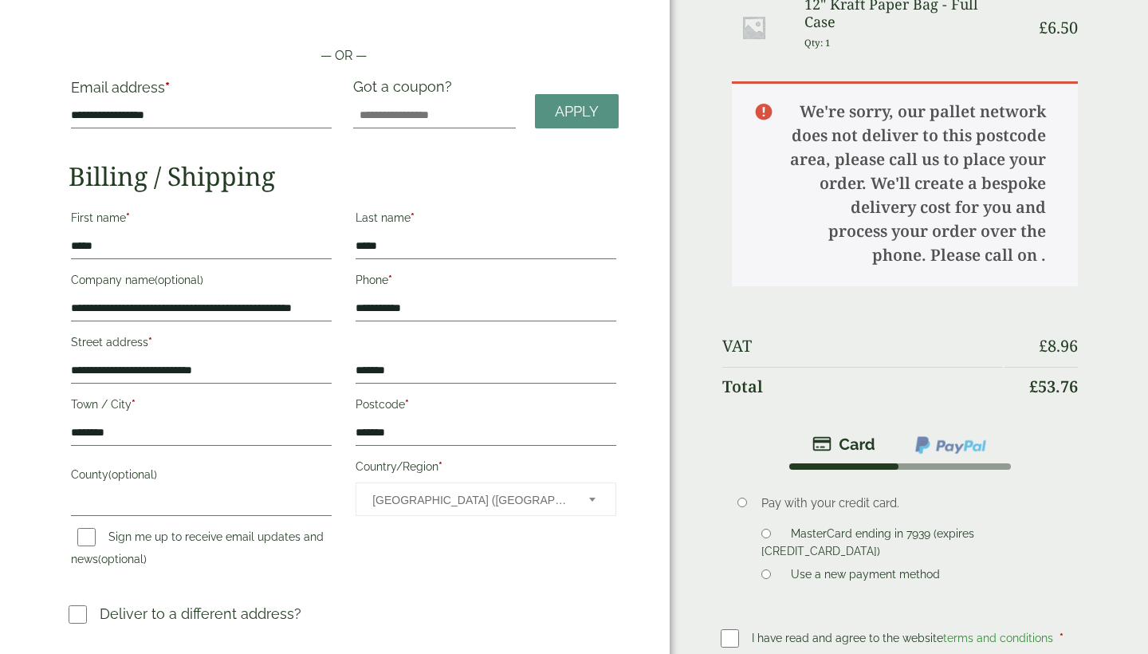
scroll to position [135, 0]
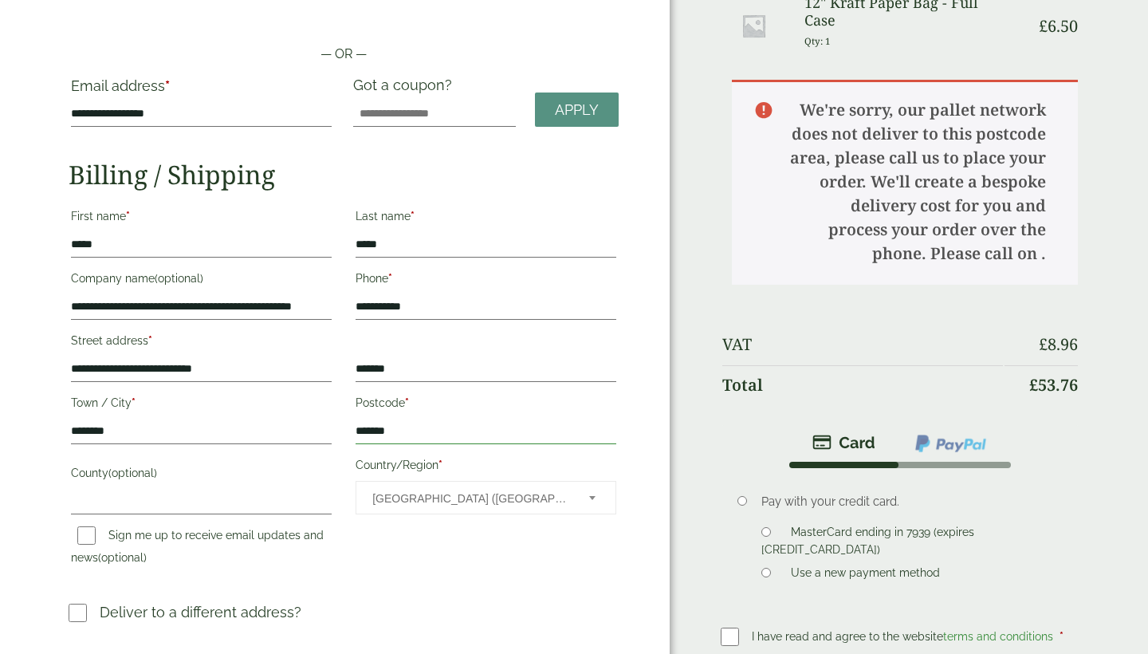
click at [414, 432] on input "*******" at bounding box center [486, 432] width 261 height 26
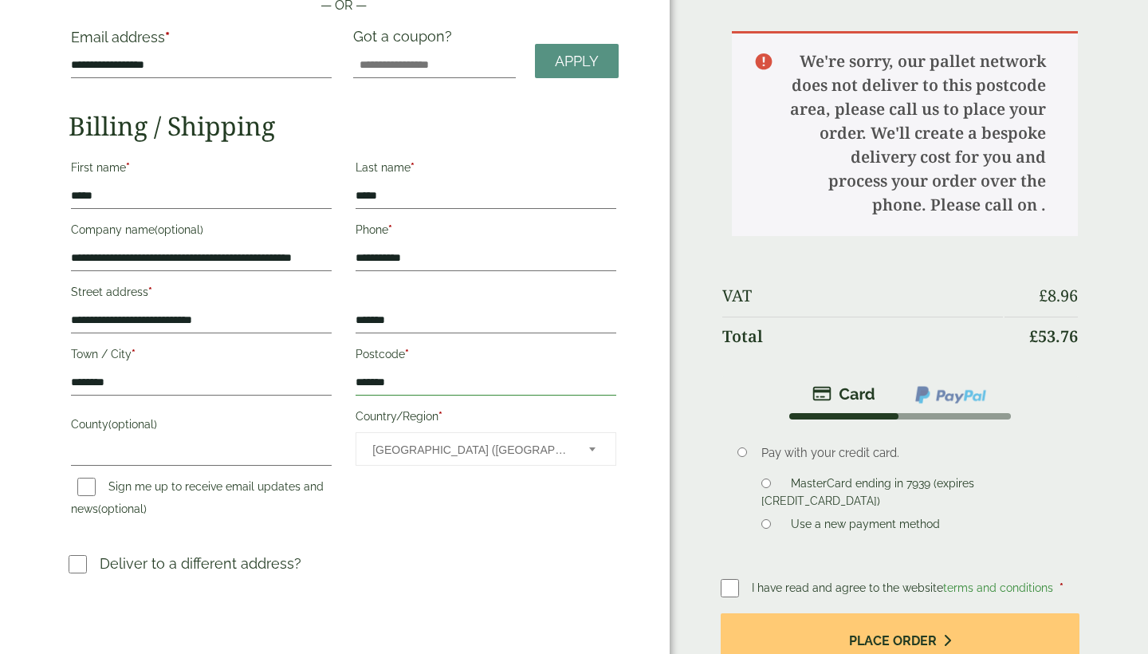
scroll to position [202, 0]
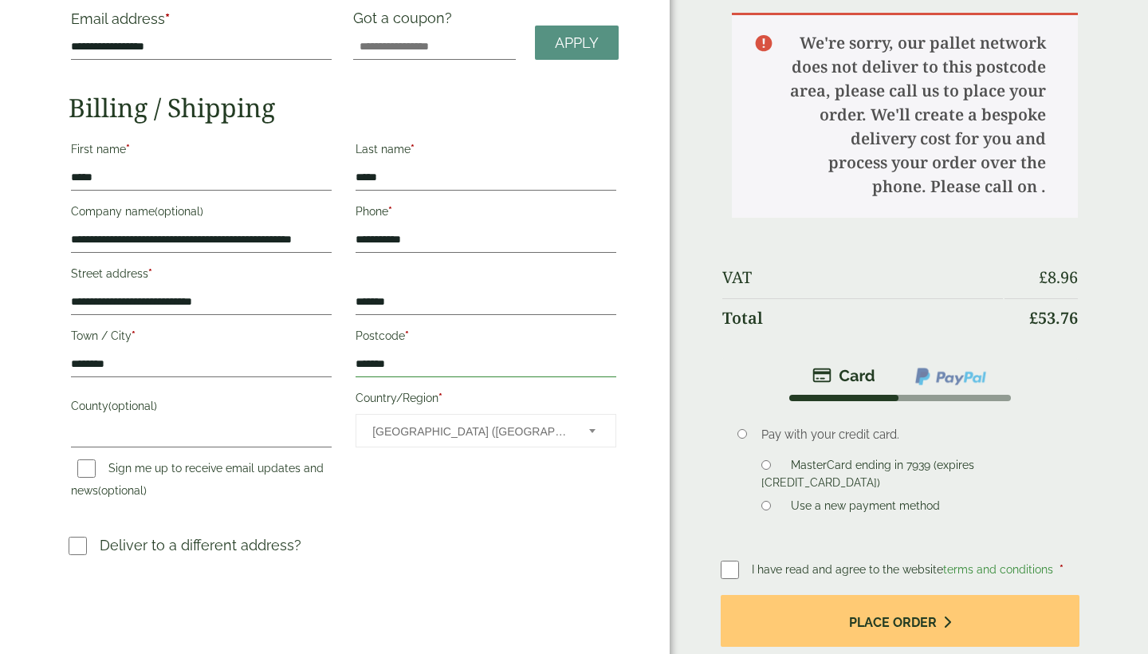
drag, startPoint x: 415, startPoint y: 363, endPoint x: 355, endPoint y: 358, distance: 60.0
click at [354, 359] on p "Postcode * *******" at bounding box center [485, 350] width 265 height 57
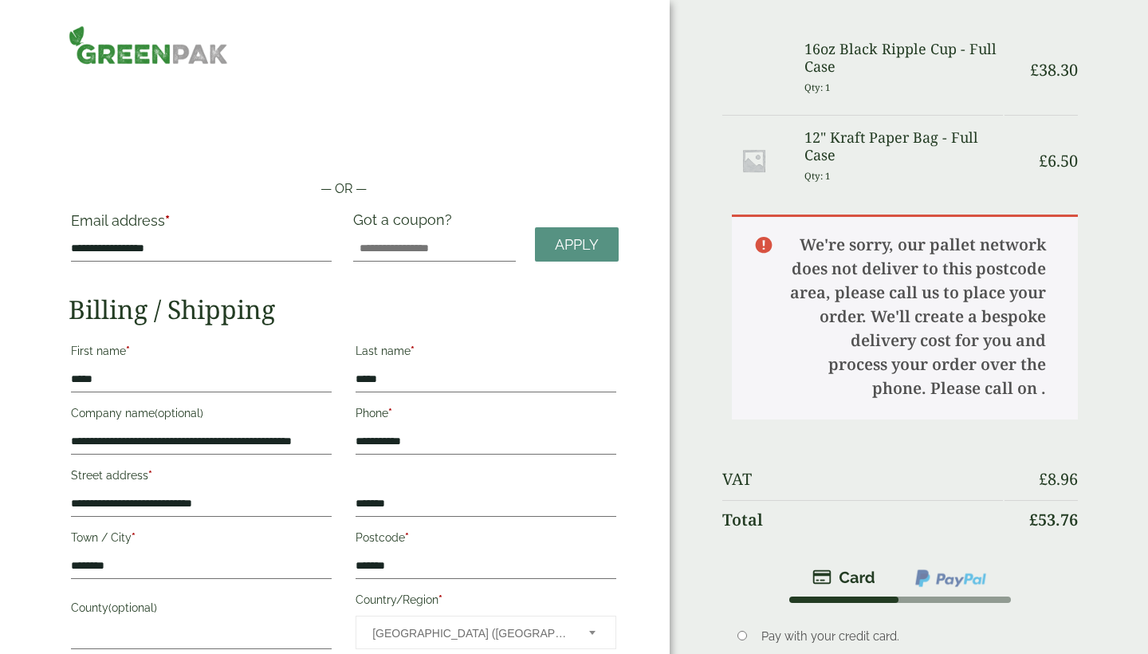
scroll to position [0, 0]
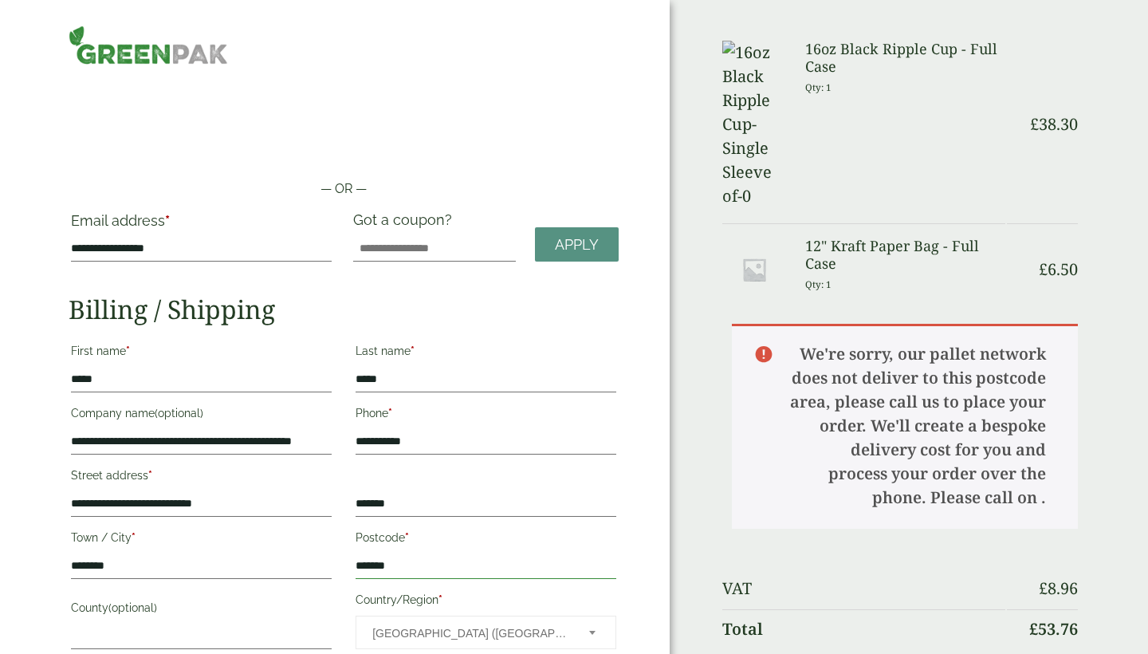
click at [379, 563] on input "*******" at bounding box center [486, 566] width 261 height 26
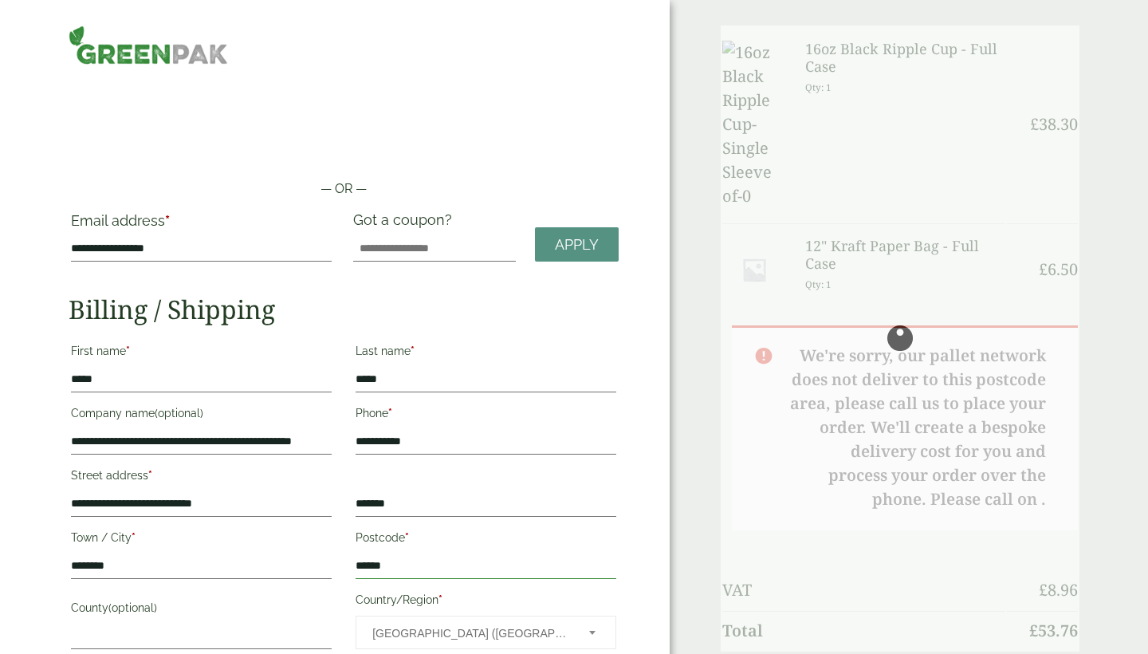
click at [399, 564] on input "******" at bounding box center [486, 566] width 261 height 26
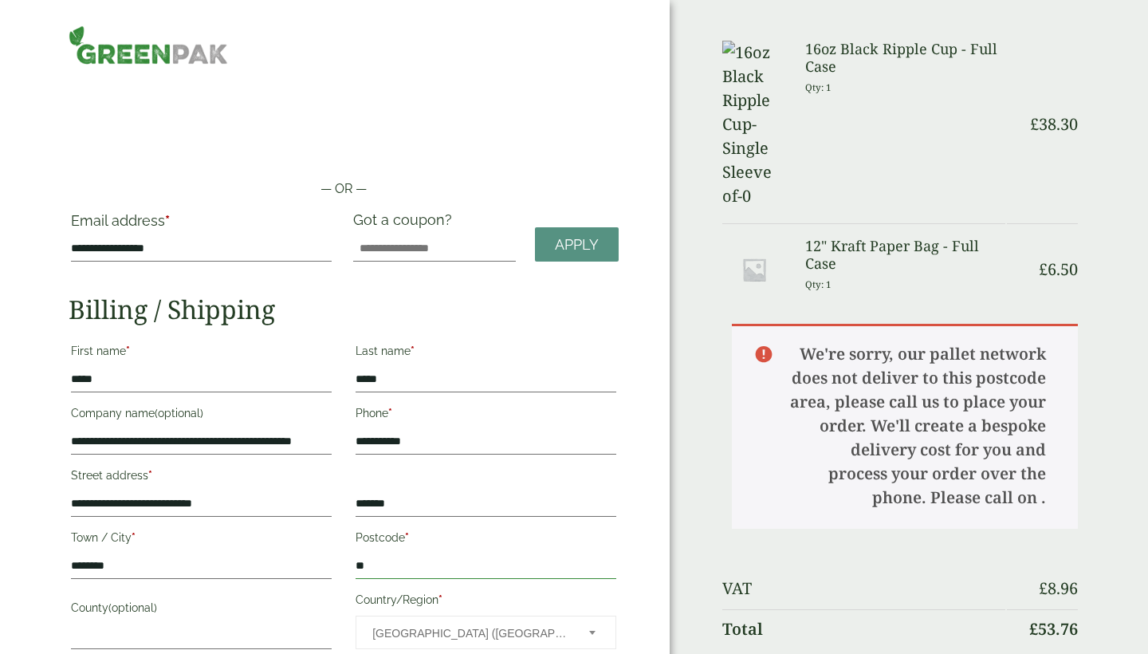
type input "*"
type input "*******"
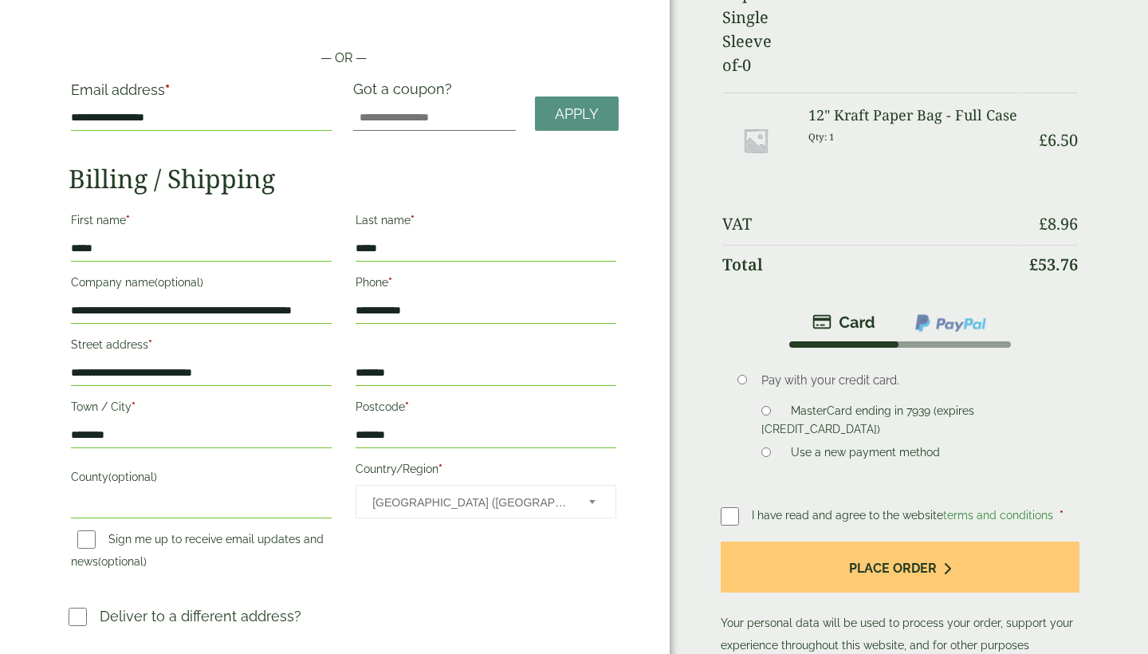
scroll to position [219, 0]
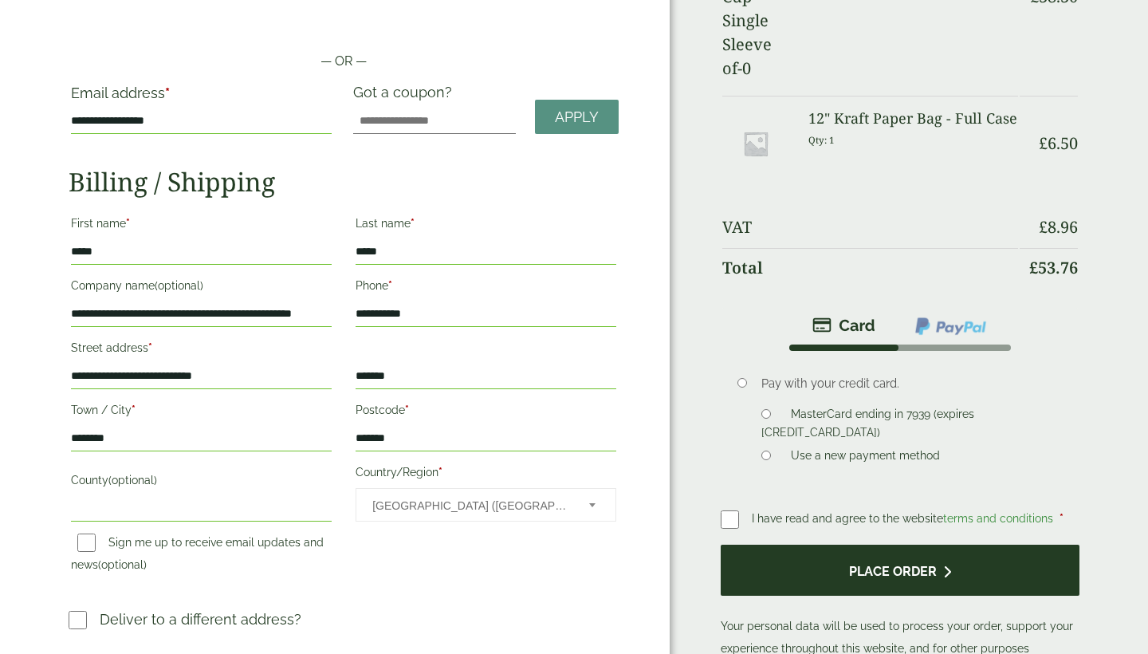
click at [824, 544] on button "Place order" at bounding box center [900, 570] width 359 height 52
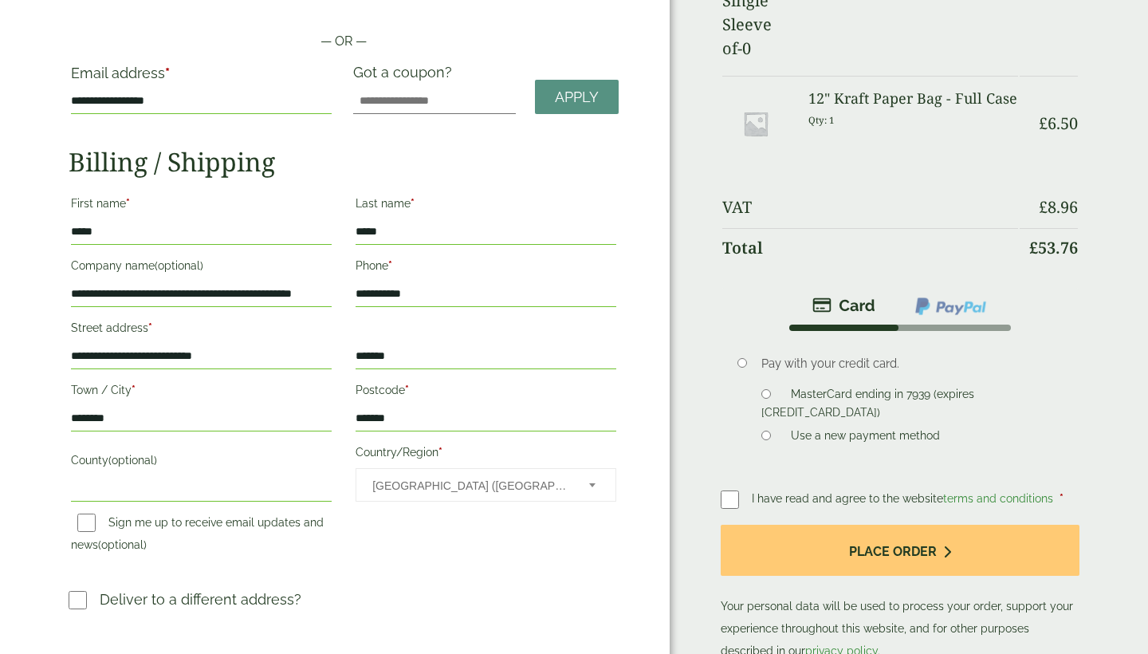
scroll to position [310, 0]
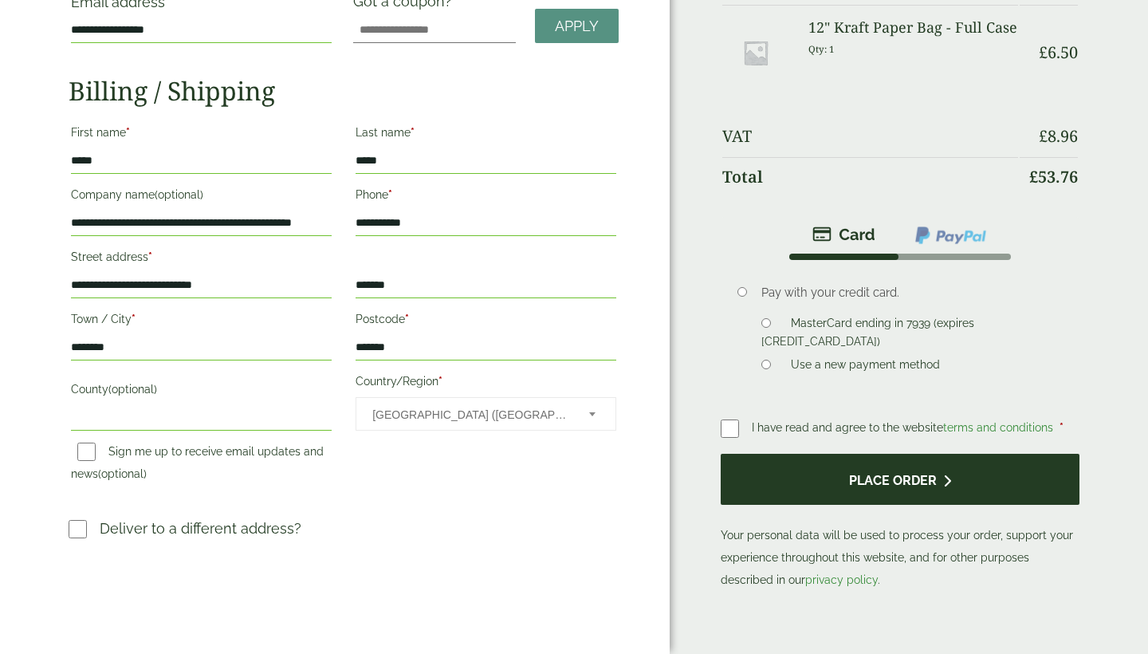
click at [802, 454] on button "Place order" at bounding box center [900, 480] width 359 height 52
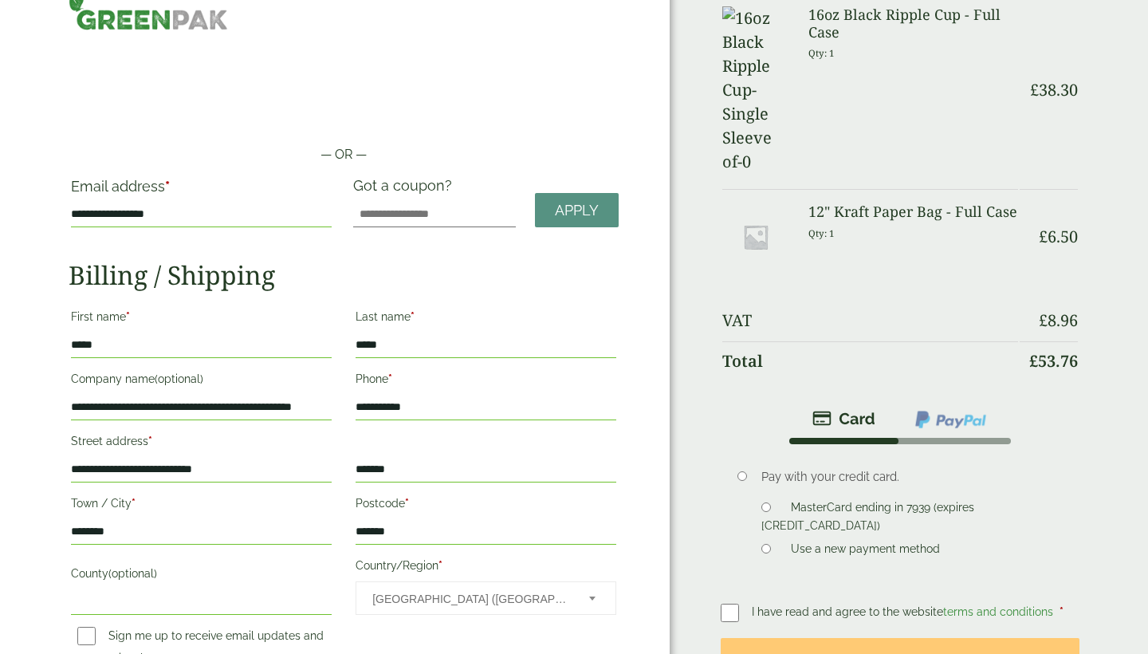
scroll to position [108, 0]
click at [872, 637] on button "Place order" at bounding box center [900, 663] width 359 height 52
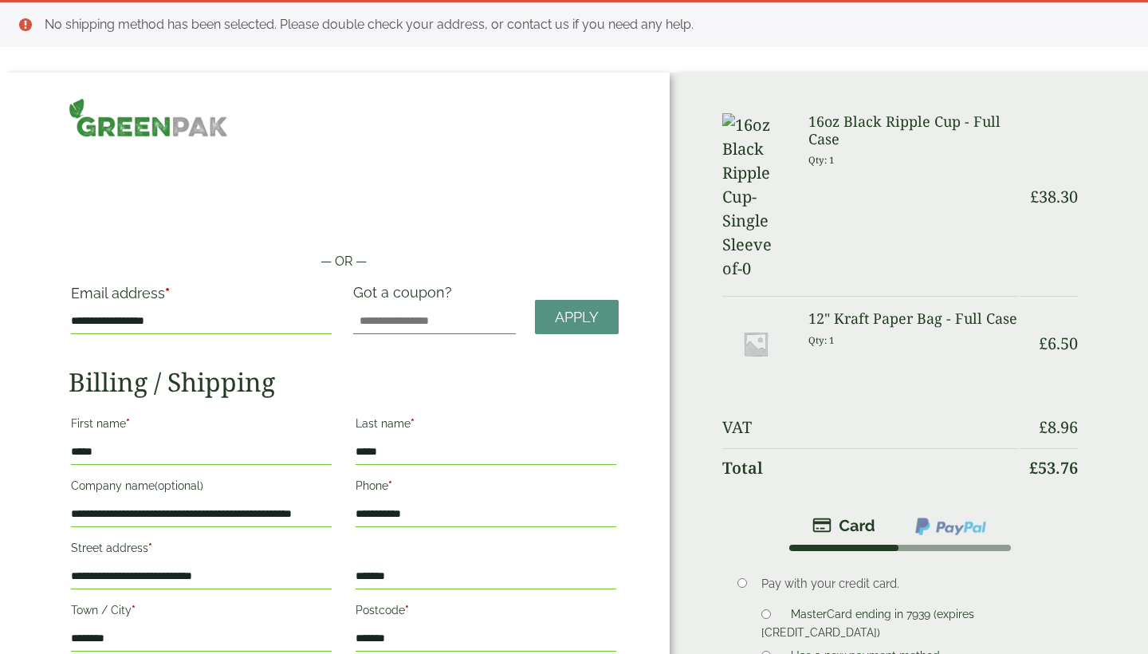
scroll to position [0, 0]
click at [265, 416] on label "First name *" at bounding box center [201, 425] width 261 height 27
click at [265, 439] on input "*****" at bounding box center [201, 452] width 261 height 26
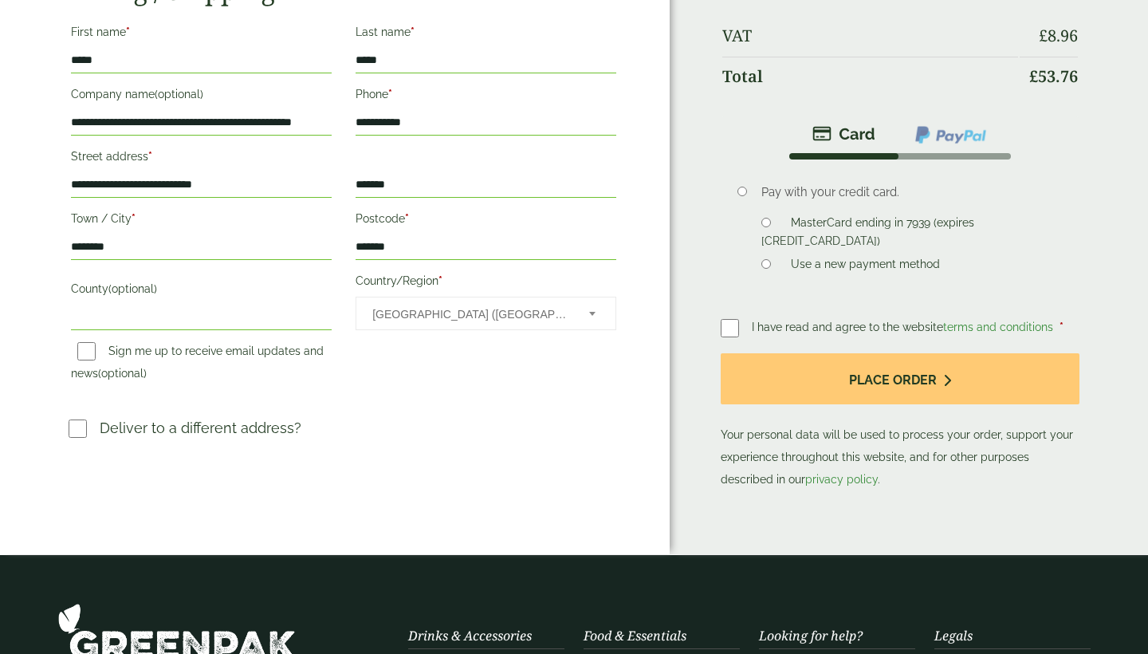
scroll to position [402, 0]
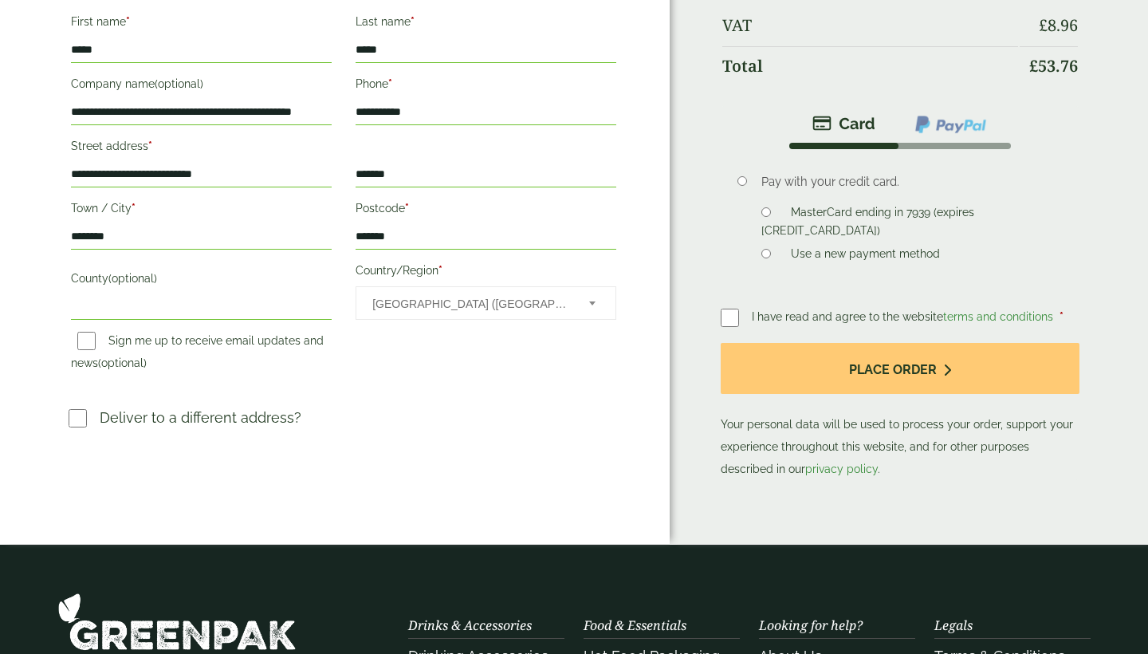
click at [227, 376] on div "Sign me up to receive email updates and news (optional)" at bounding box center [201, 354] width 285 height 54
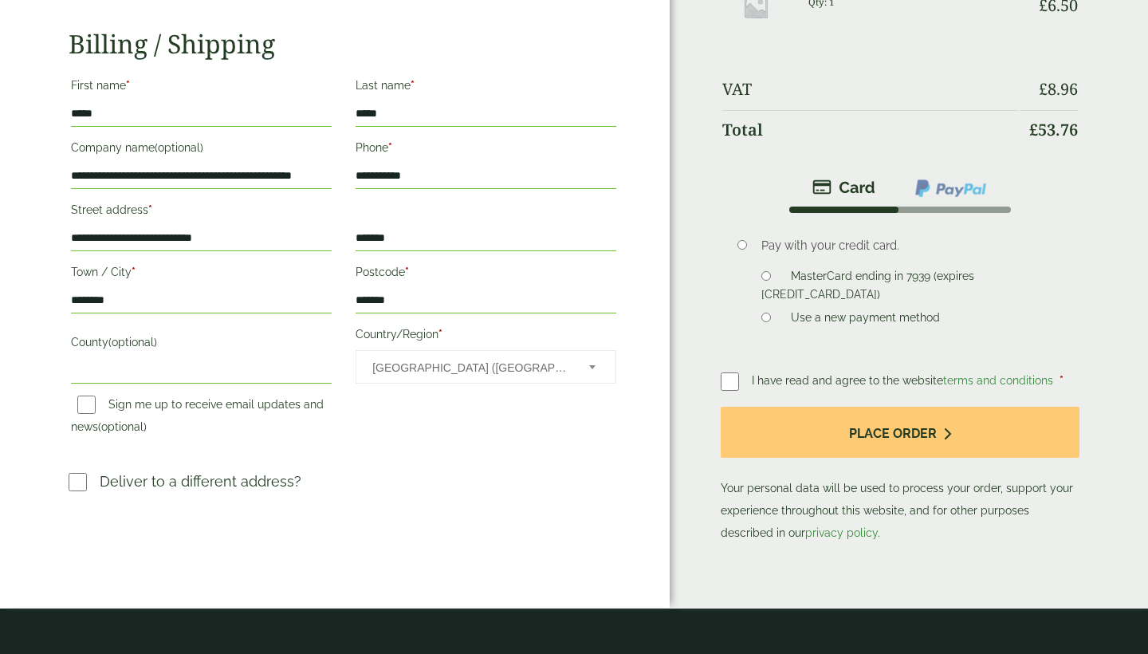
scroll to position [355, 0]
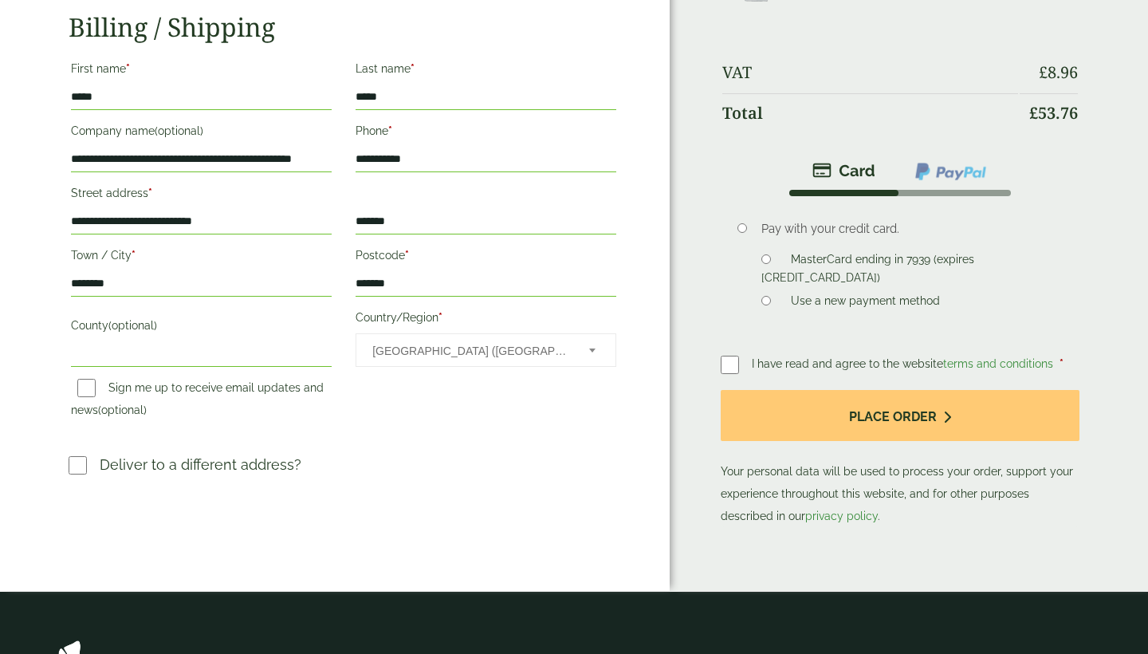
click at [232, 375] on p "Sign me up to receive email updates and news (optional)" at bounding box center [201, 398] width 265 height 49
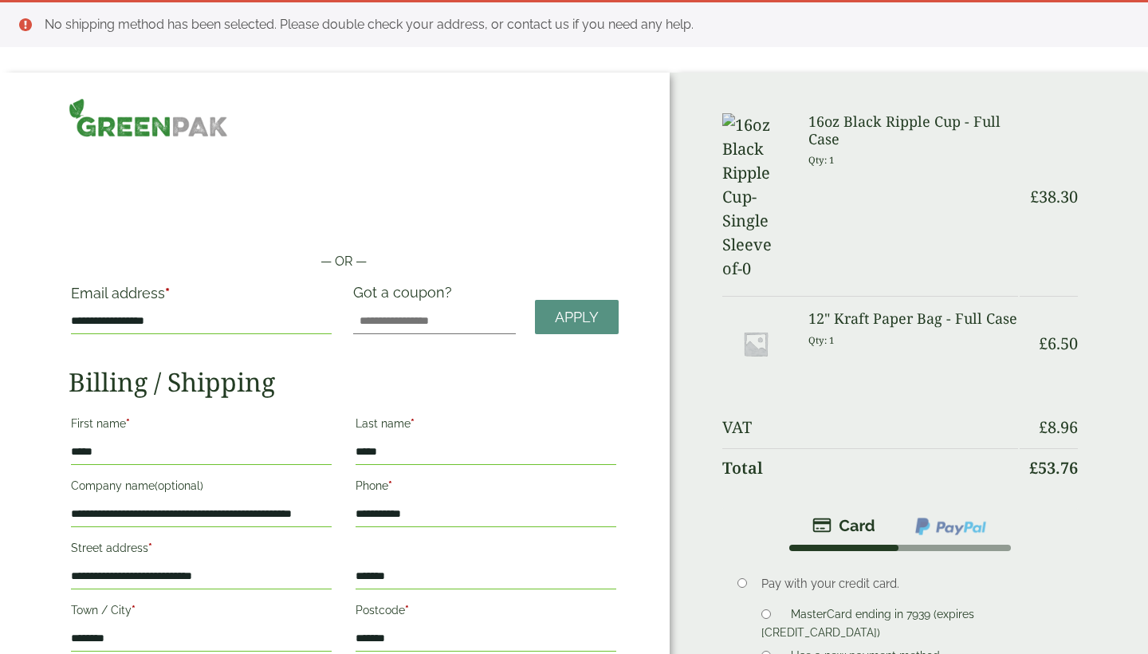
scroll to position [0, 0]
click at [96, 27] on li "No shipping method has been selected. Please double check your address, or cont…" at bounding box center [584, 24] width 1078 height 19
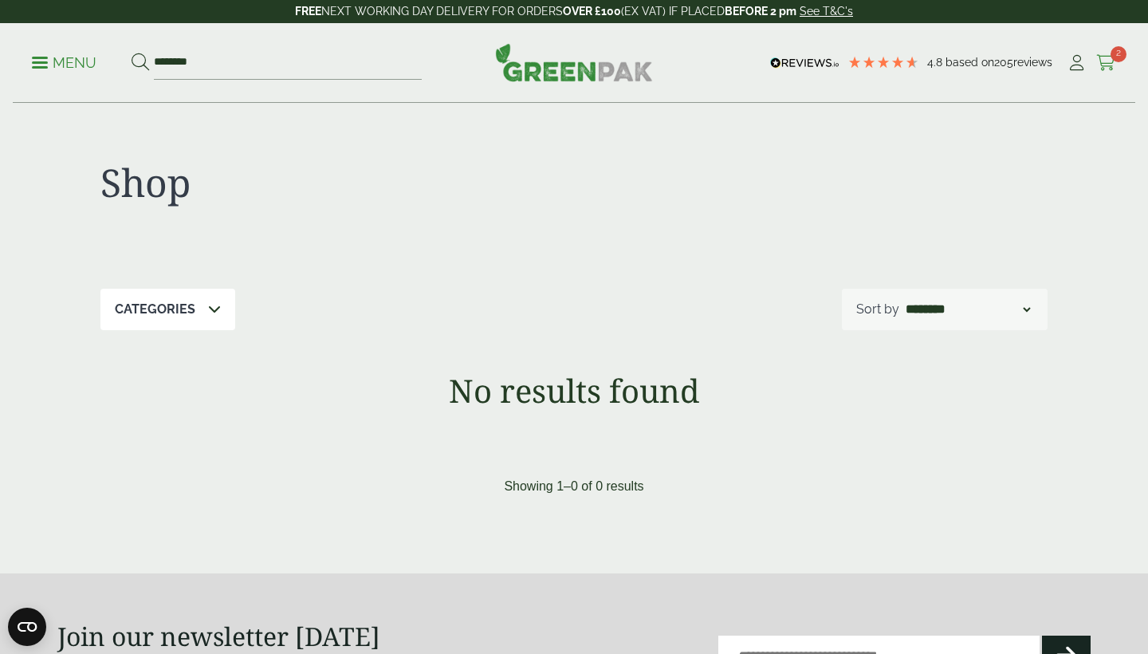
click at [1108, 57] on icon at bounding box center [1106, 63] width 20 height 16
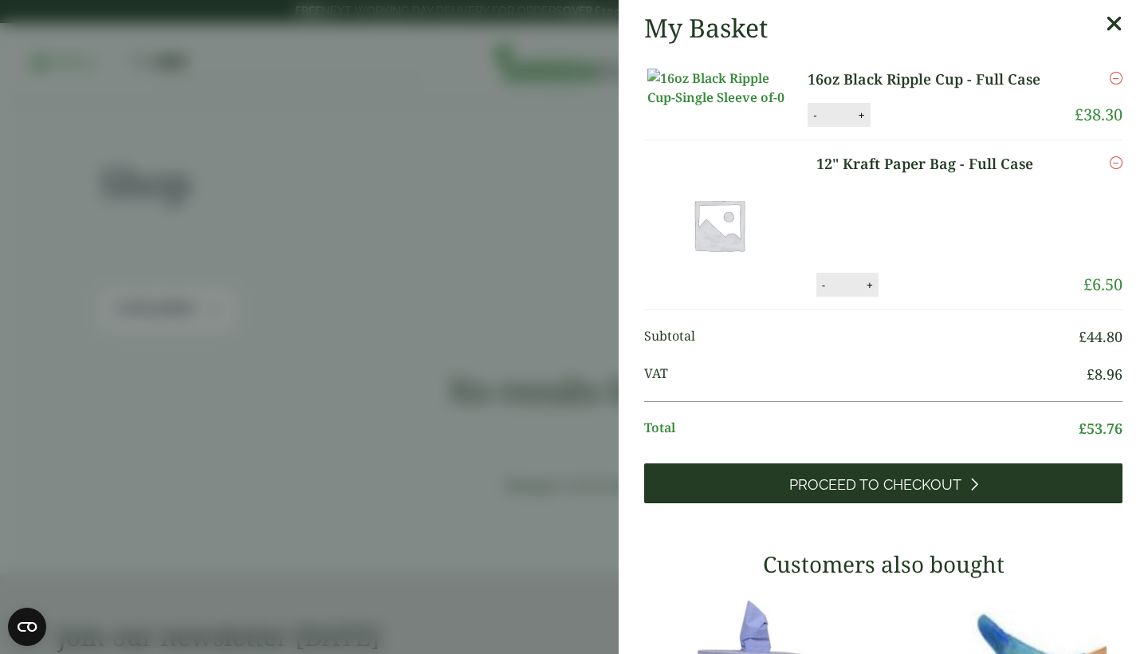
click at [922, 493] on span "Proceed to Checkout" at bounding box center [875, 485] width 172 height 18
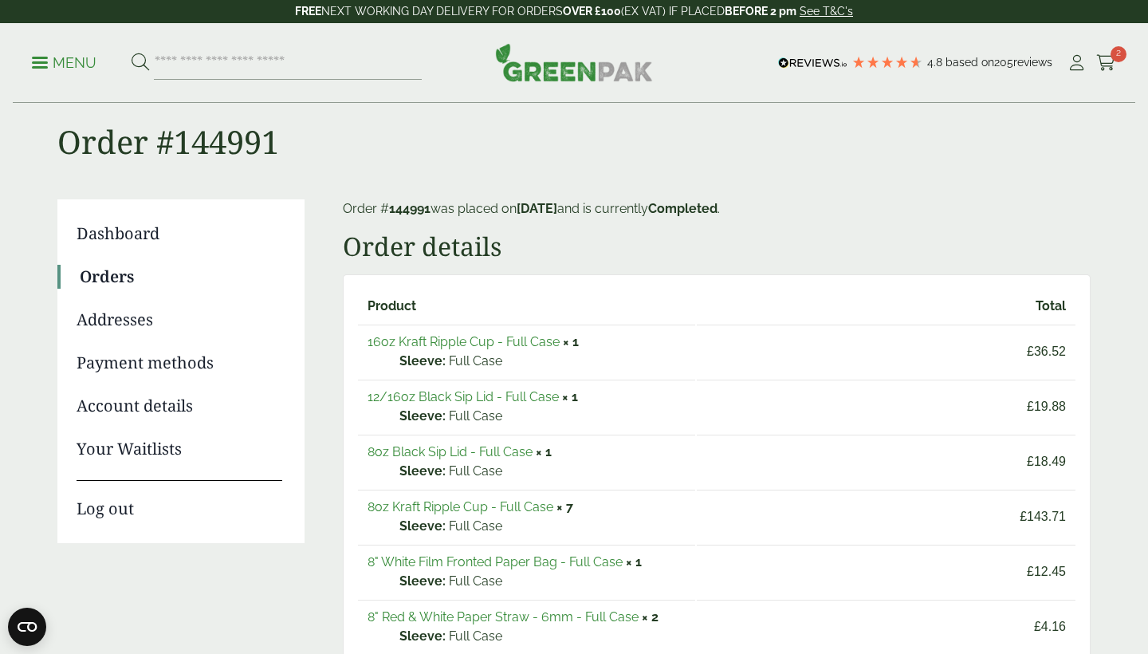
click at [151, 234] on link "Dashboard" at bounding box center [180, 234] width 206 height 24
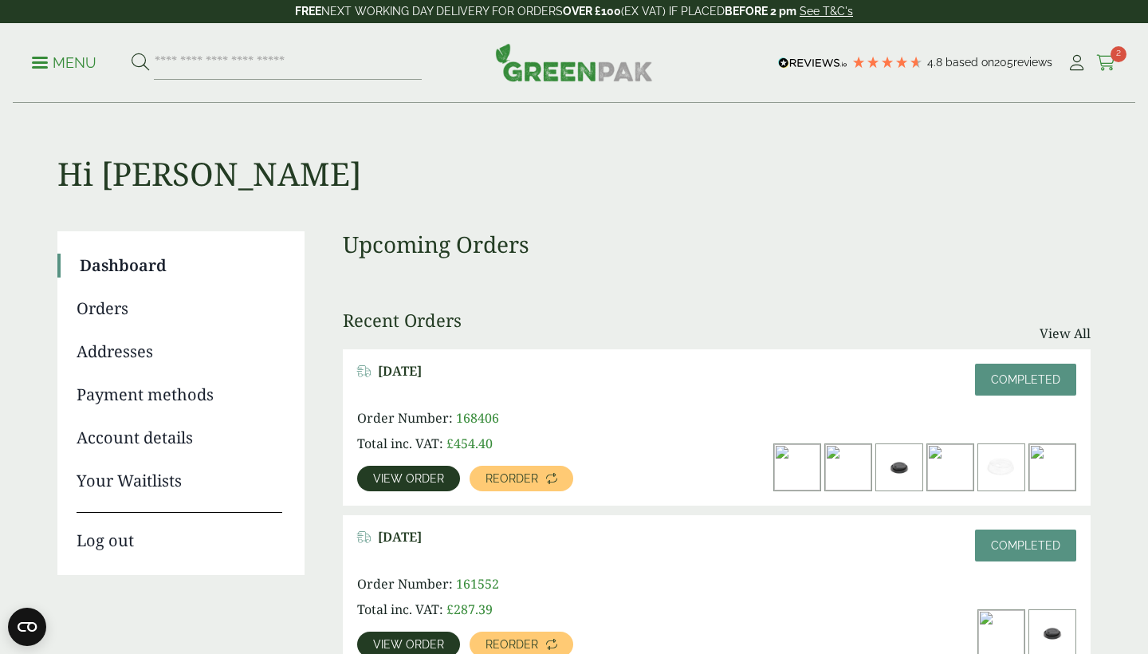
click at [1106, 59] on icon at bounding box center [1106, 63] width 20 height 16
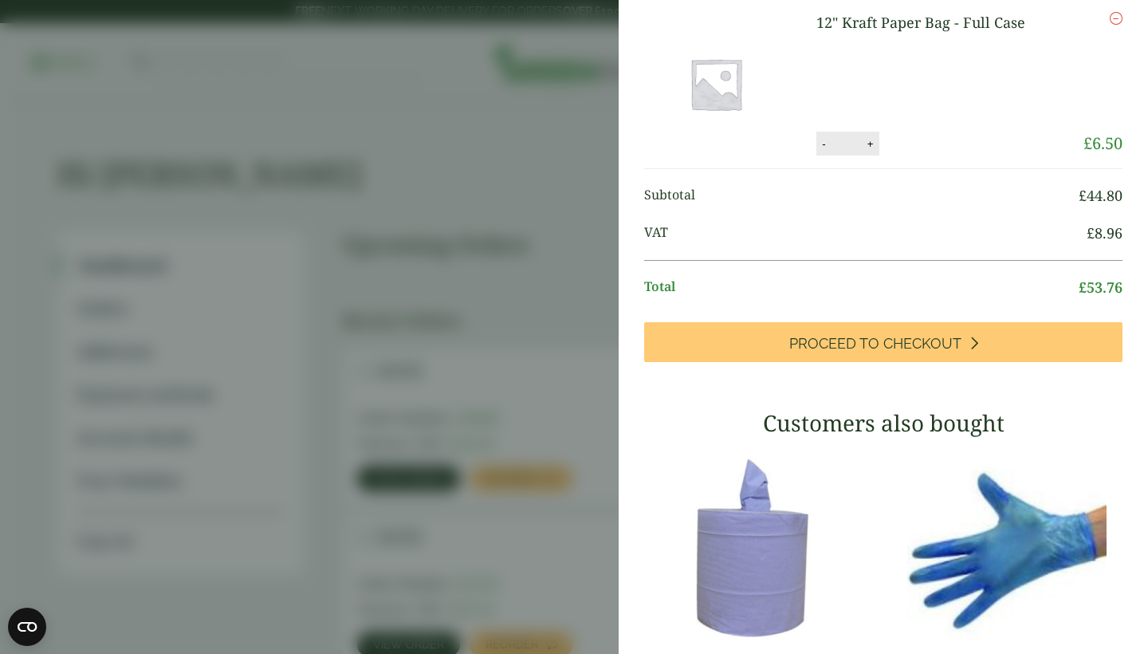
scroll to position [116, 0]
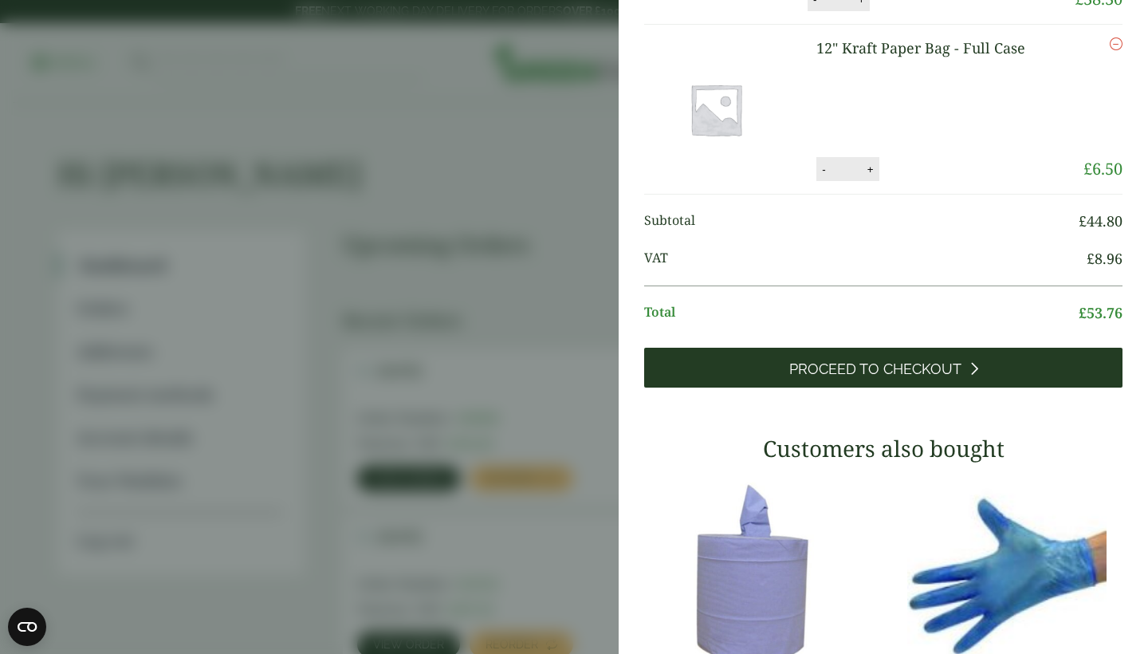
click at [806, 378] on span "Proceed to Checkout" at bounding box center [875, 369] width 172 height 18
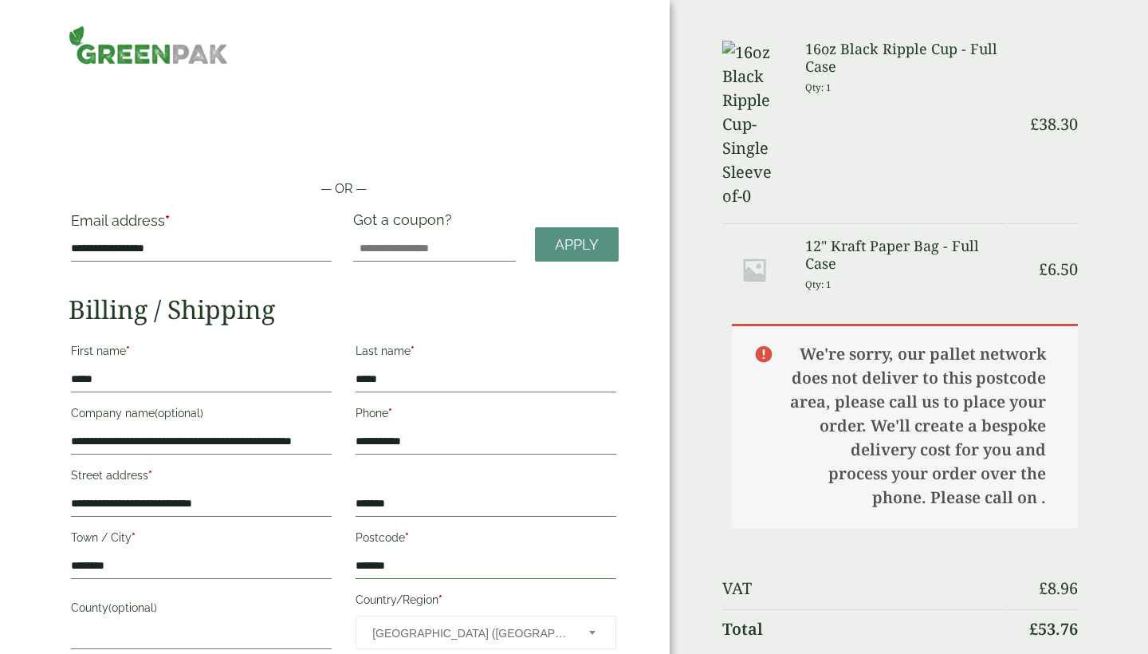
drag, startPoint x: 418, startPoint y: 567, endPoint x: 316, endPoint y: 564, distance: 101.3
click at [316, 564] on div "**********" at bounding box center [343, 523] width 569 height 373
type input "*******"
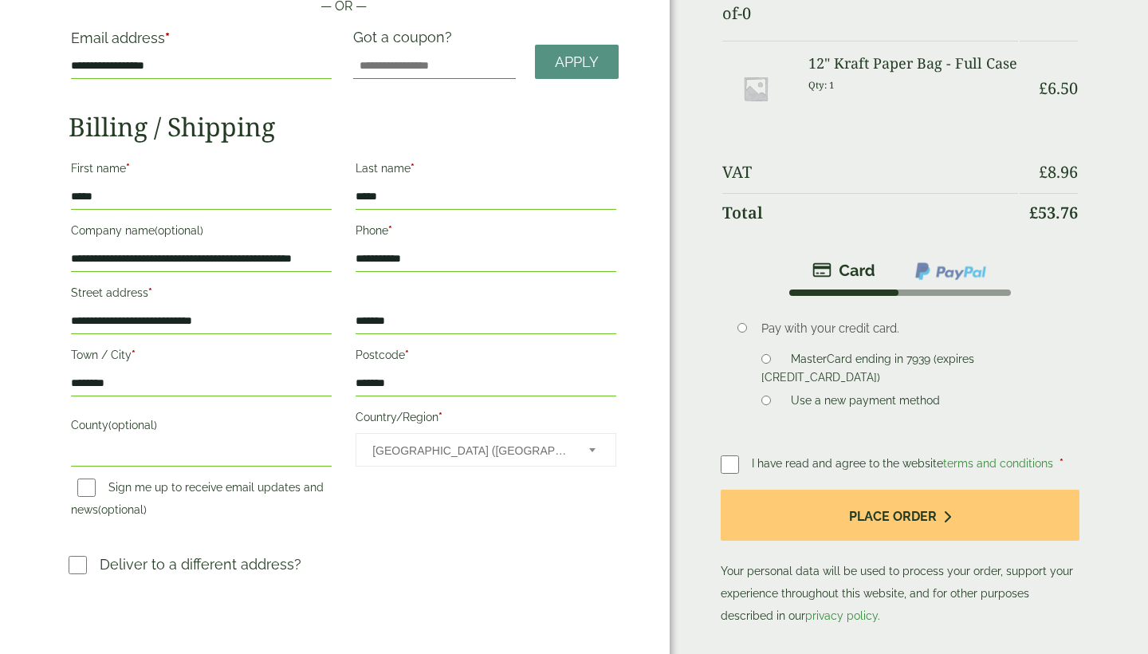
scroll to position [281, 0]
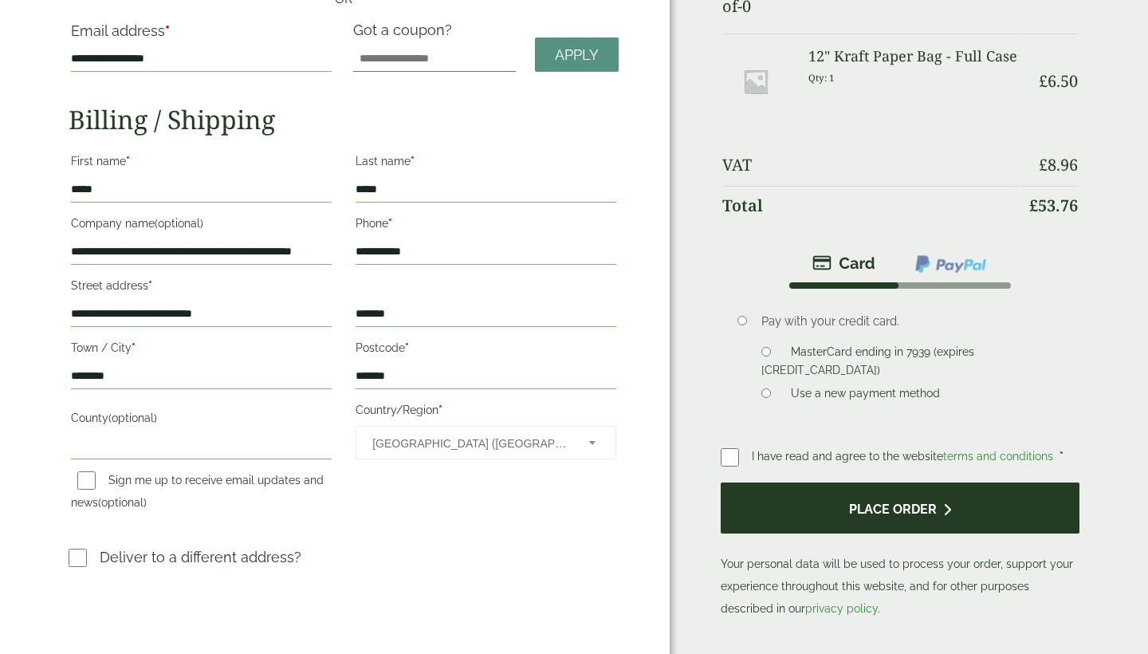
click at [764, 482] on button "Place order" at bounding box center [900, 508] width 359 height 52
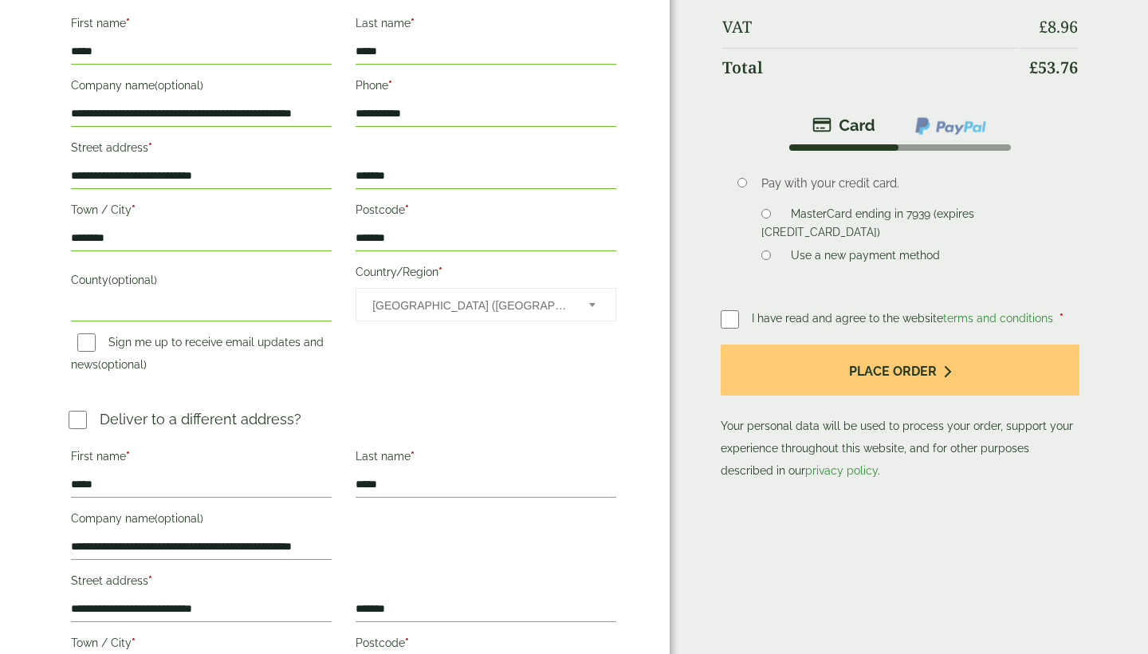
scroll to position [217, 0]
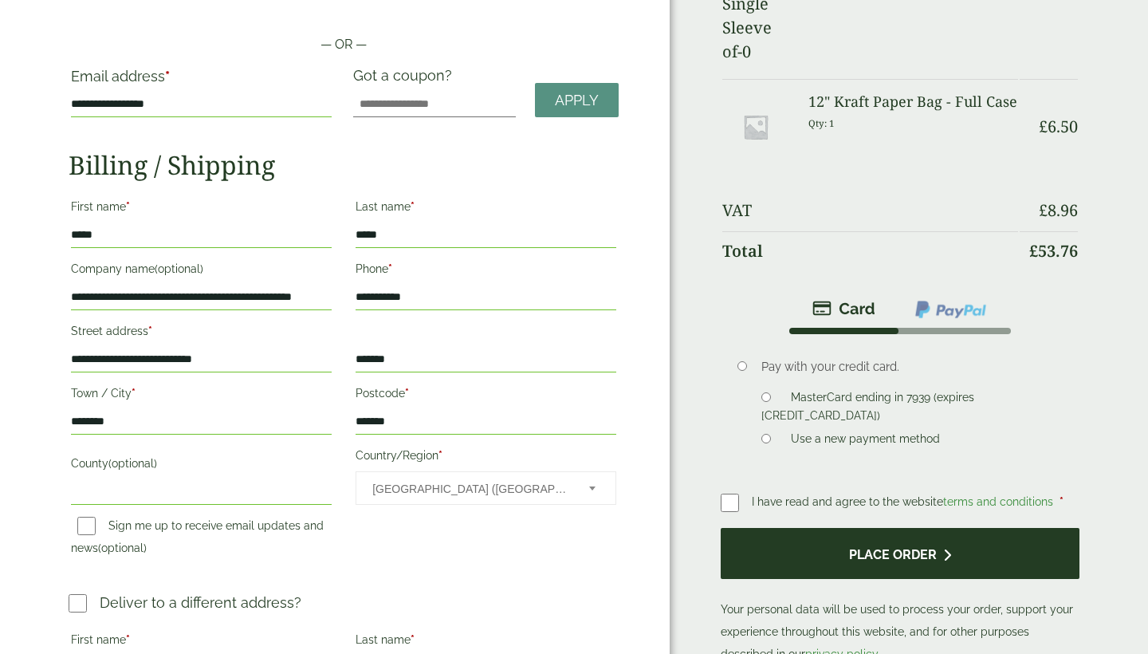
click at [817, 528] on button "Place order" at bounding box center [900, 554] width 359 height 52
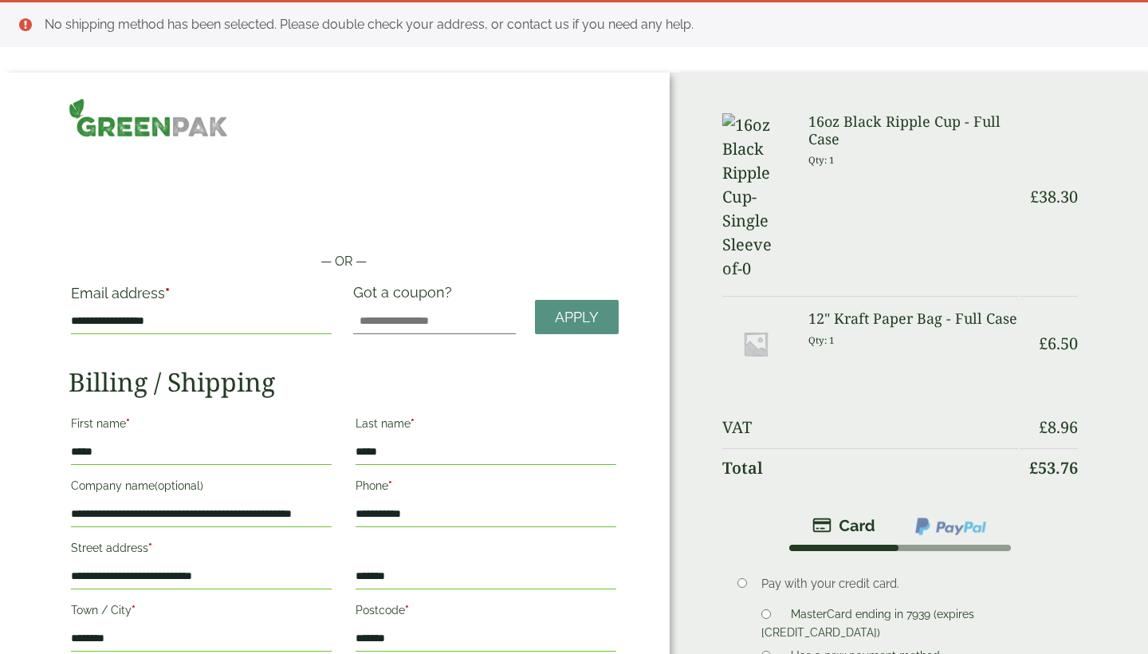
scroll to position [0, 0]
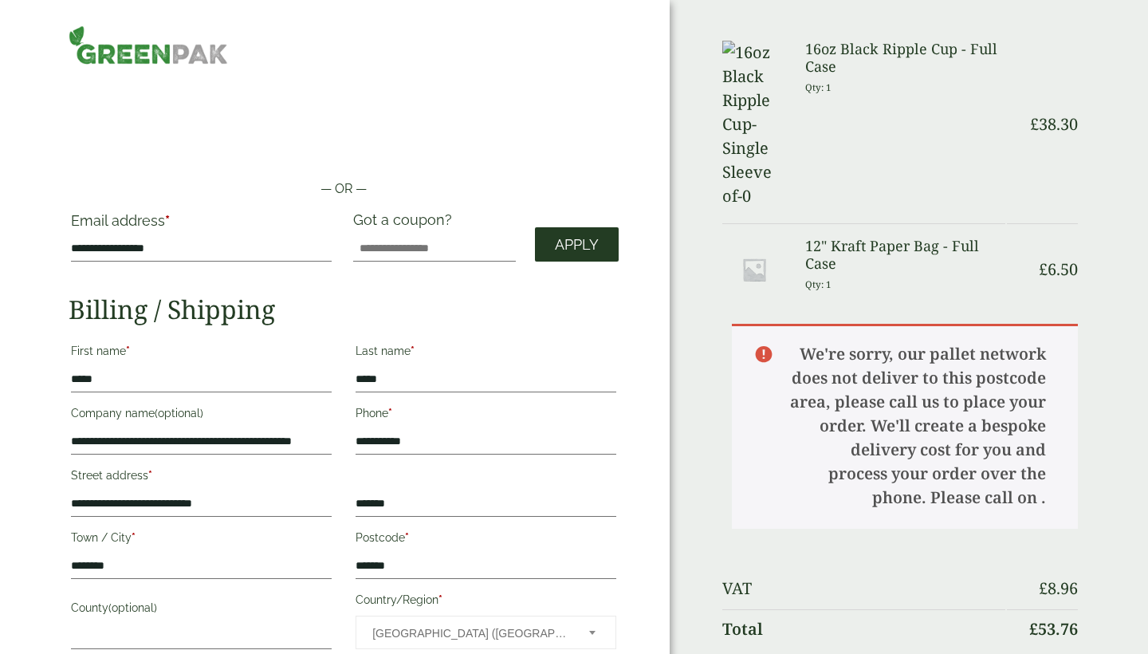
click at [577, 246] on span "Apply" at bounding box center [577, 245] width 44 height 18
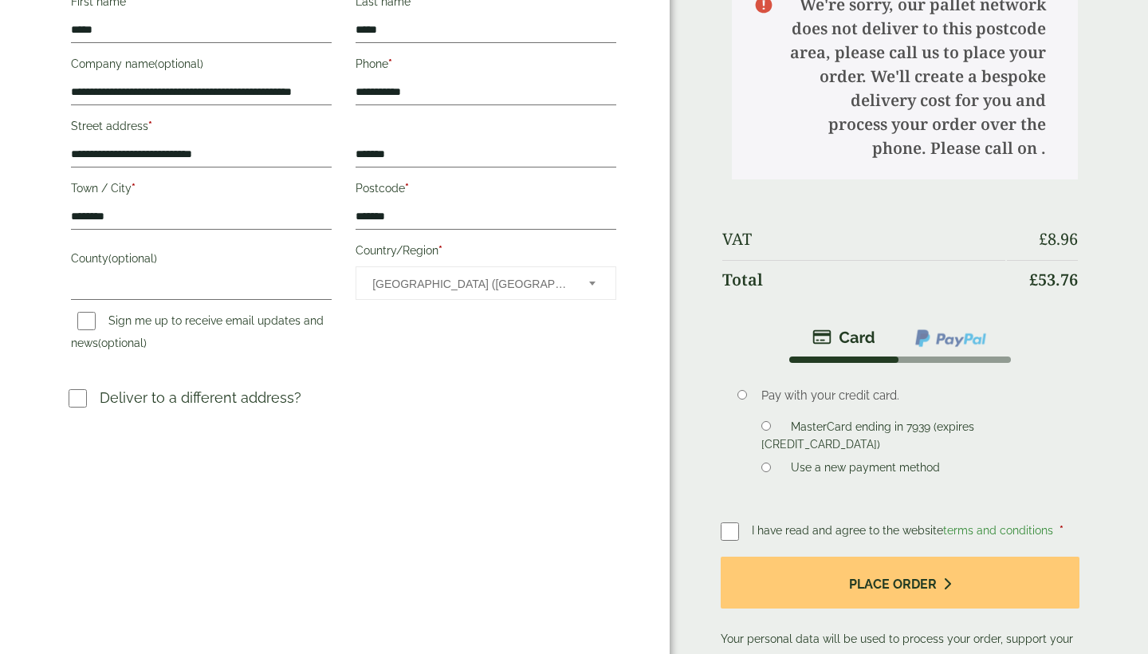
scroll to position [350, 0]
drag, startPoint x: 423, startPoint y: 214, endPoint x: 348, endPoint y: 216, distance: 74.9
type input "*******"
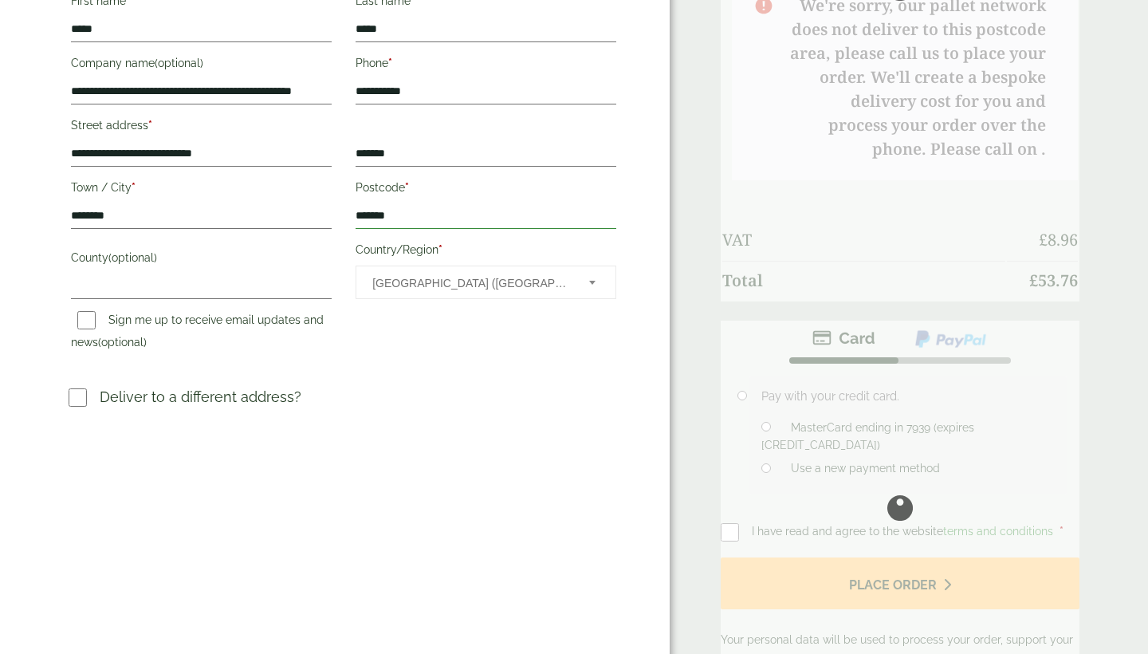
click at [899, 557] on button "Place order" at bounding box center [900, 583] width 359 height 52
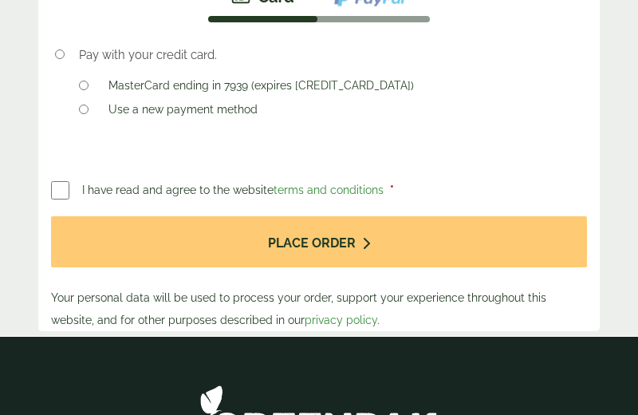
scroll to position [1327, 0]
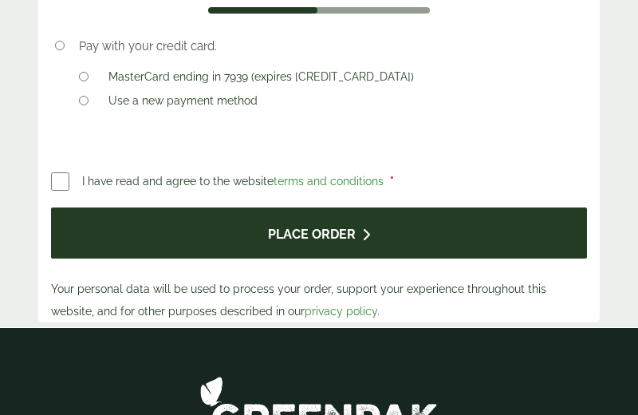
click at [272, 219] on button "Place order" at bounding box center [319, 233] width 536 height 52
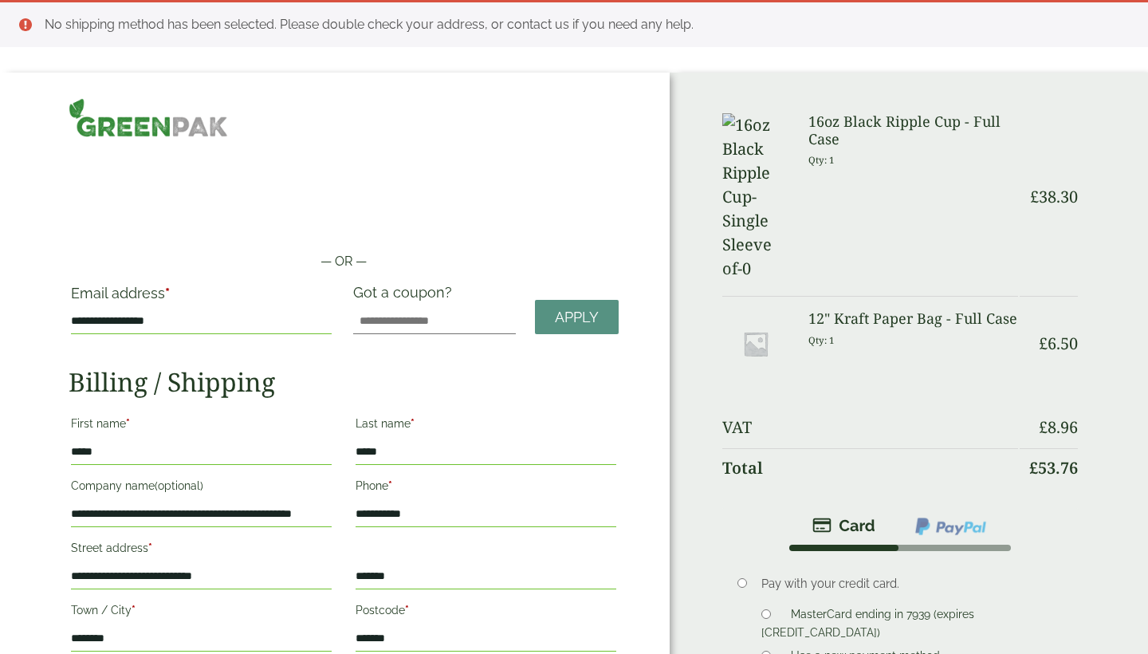
scroll to position [0, 0]
click at [111, 22] on li "No shipping method has been selected. Please double check your address, or cont…" at bounding box center [584, 24] width 1078 height 19
click at [29, 27] on ul "No shipping method has been selected. Please double check your address, or cont…" at bounding box center [574, 23] width 1148 height 47
click at [28, 26] on ul "No shipping method has been selected. Please double check your address, or cont…" at bounding box center [574, 23] width 1148 height 47
click at [190, 131] on img at bounding box center [148, 117] width 159 height 39
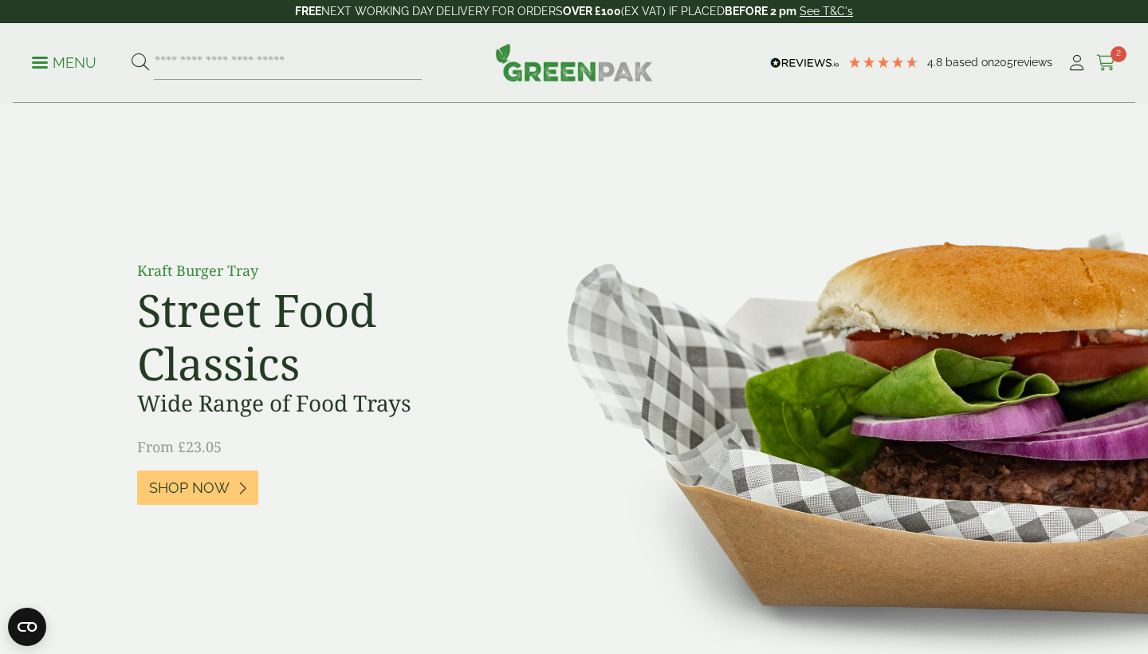
click at [1106, 61] on icon at bounding box center [1106, 63] width 20 height 16
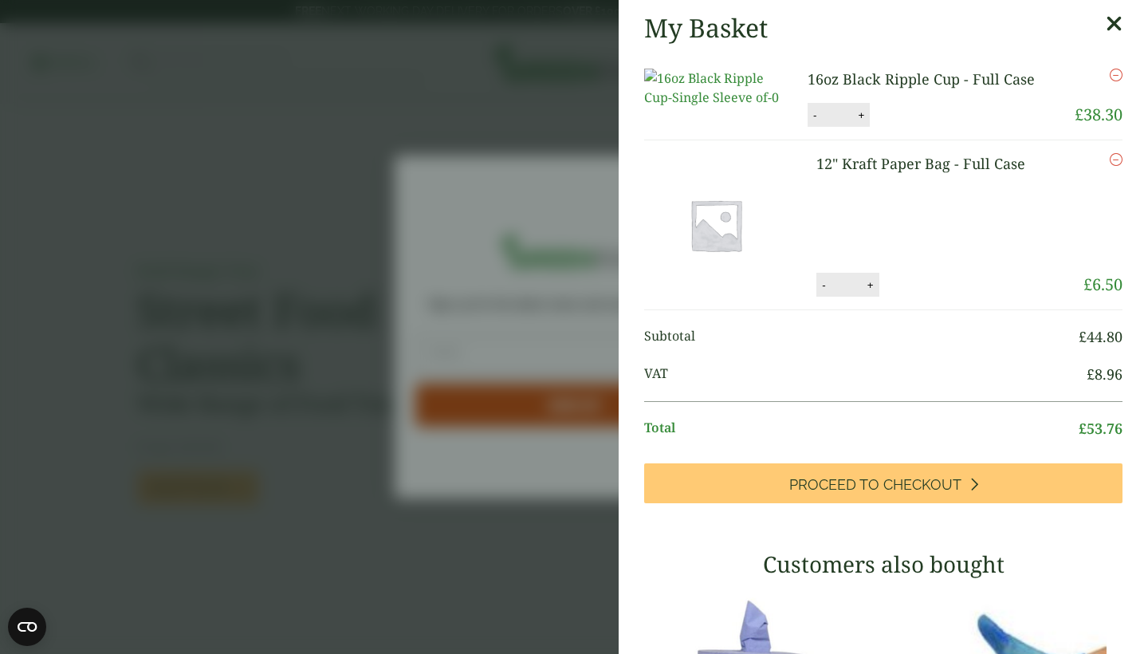
type input "**********"
click at [1105, 14] on div "My Basket" at bounding box center [883, 28] width 478 height 30
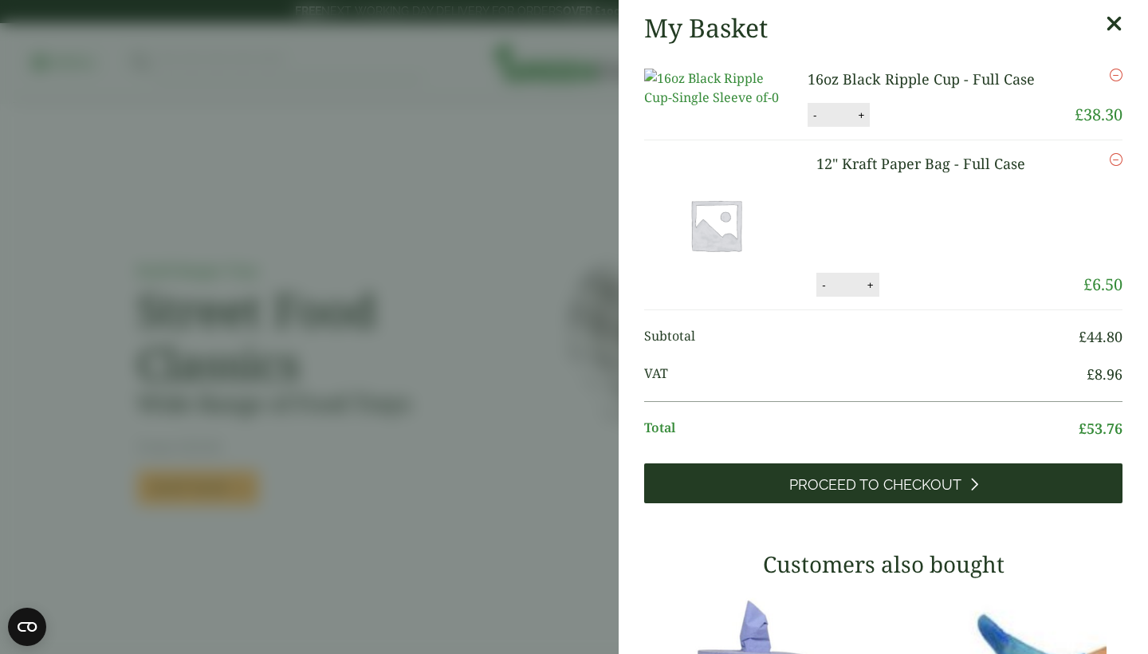
click at [763, 503] on link "Proceed to Checkout" at bounding box center [883, 483] width 478 height 40
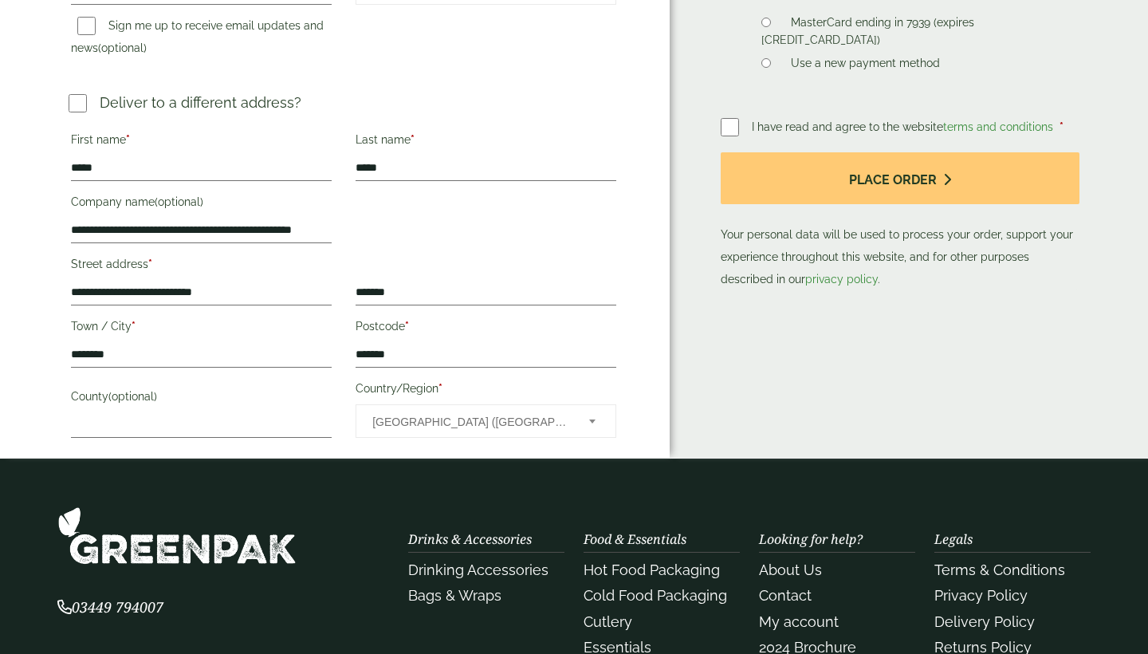
scroll to position [654, 0]
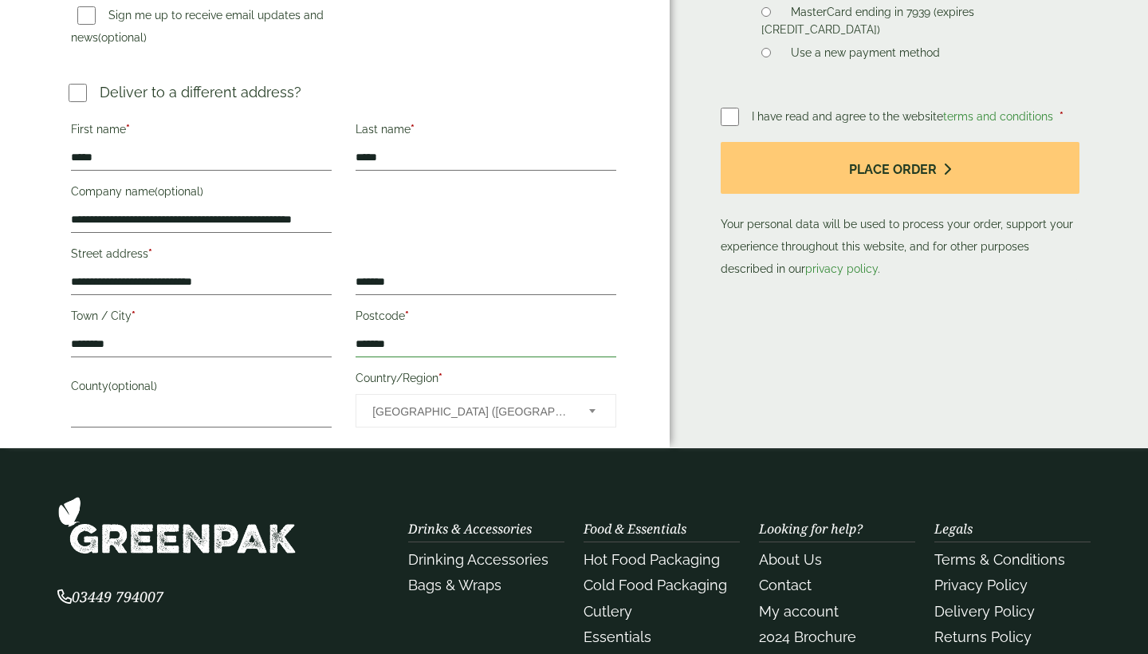
drag, startPoint x: 407, startPoint y: 347, endPoint x: 370, endPoint y: 345, distance: 36.7
type input "*******"
click at [899, 170] on button "Place order" at bounding box center [900, 168] width 359 height 52
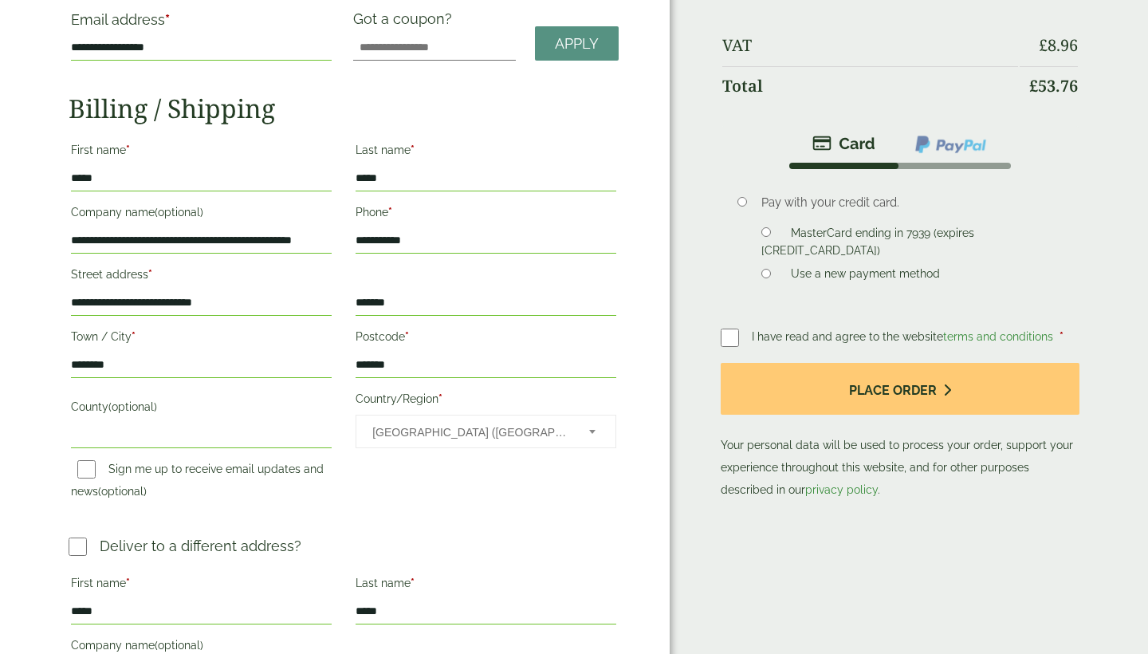
scroll to position [297, 0]
